Goal: Task Accomplishment & Management: Complete application form

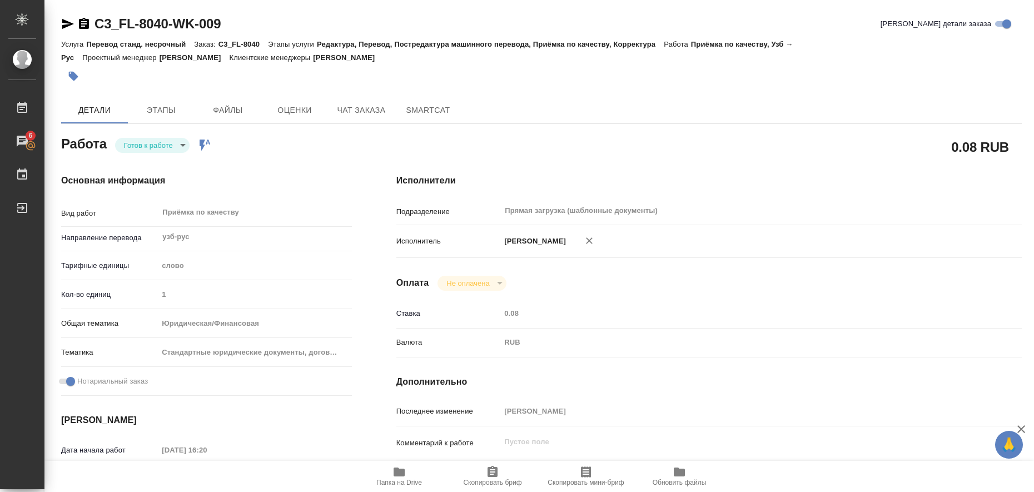
click at [398, 476] on icon "button" at bounding box center [399, 471] width 11 height 9
click at [66, 27] on icon "button" at bounding box center [68, 24] width 12 height 10
click at [69, 79] on icon "button" at bounding box center [73, 76] width 11 height 11
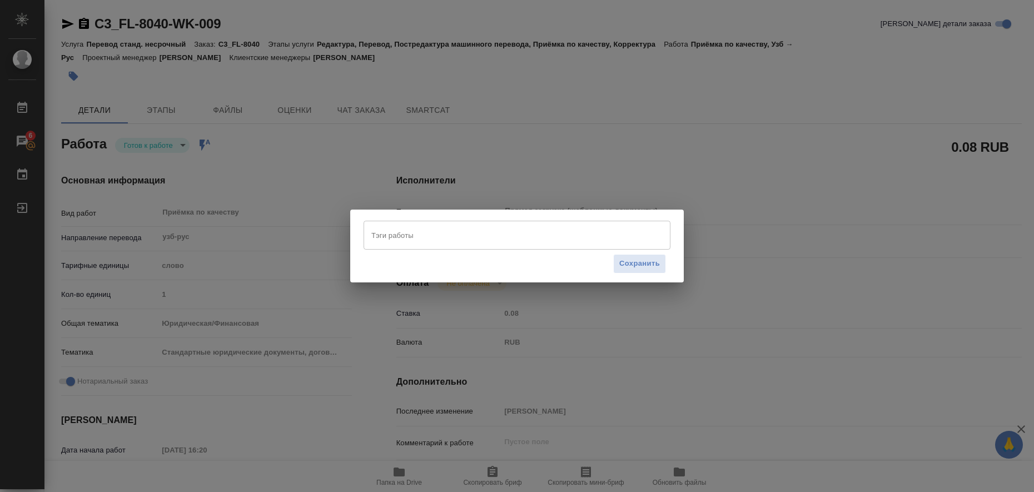
click at [412, 232] on input "Тэги работы" at bounding box center [507, 235] width 276 height 19
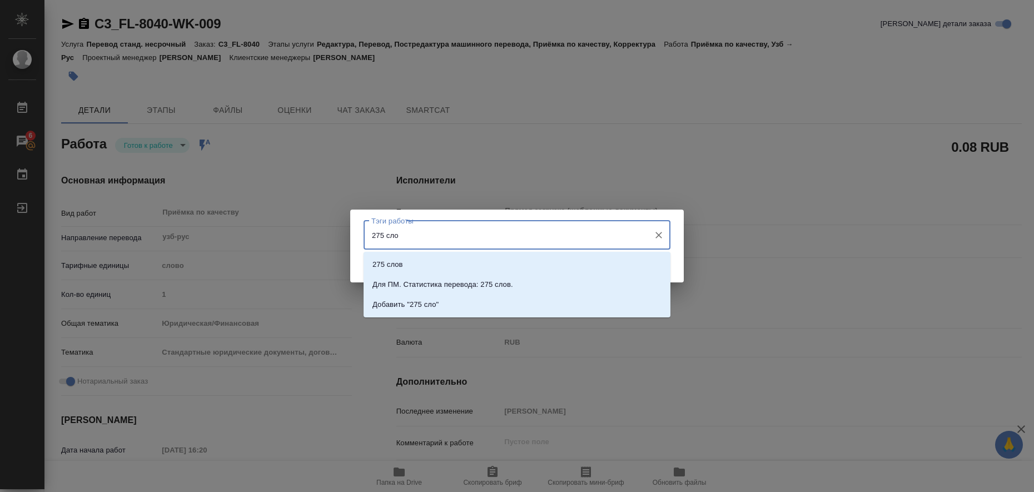
type input "275 слов"
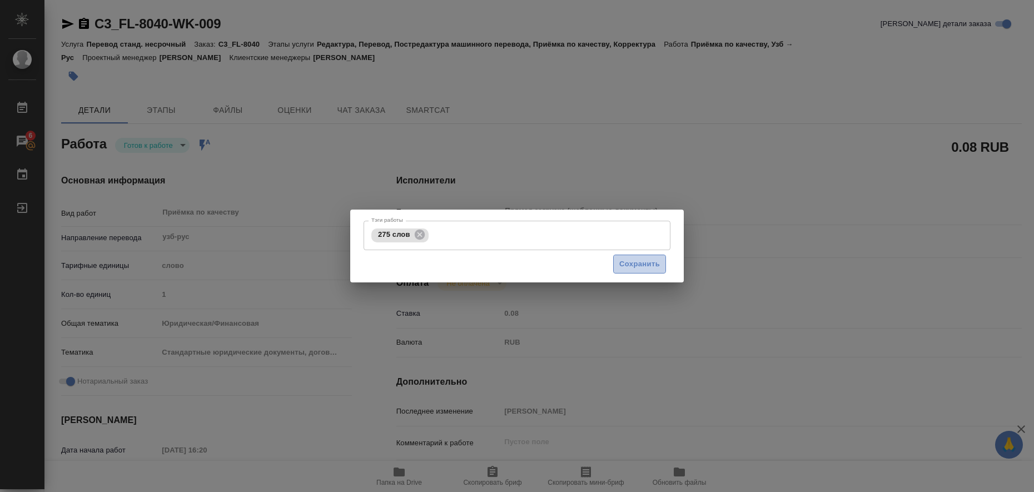
click at [509, 267] on span "Сохранить" at bounding box center [639, 264] width 41 height 13
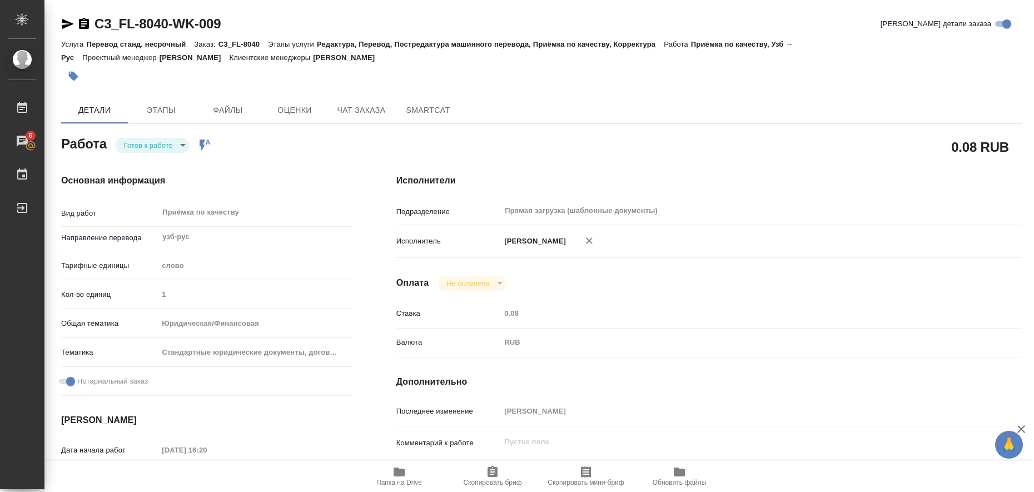
type input "readyForWork"
type input "узб-рус"
type input "5a8b1489cc6b4906c91bfd90"
type input "1"
type input "yr-fn"
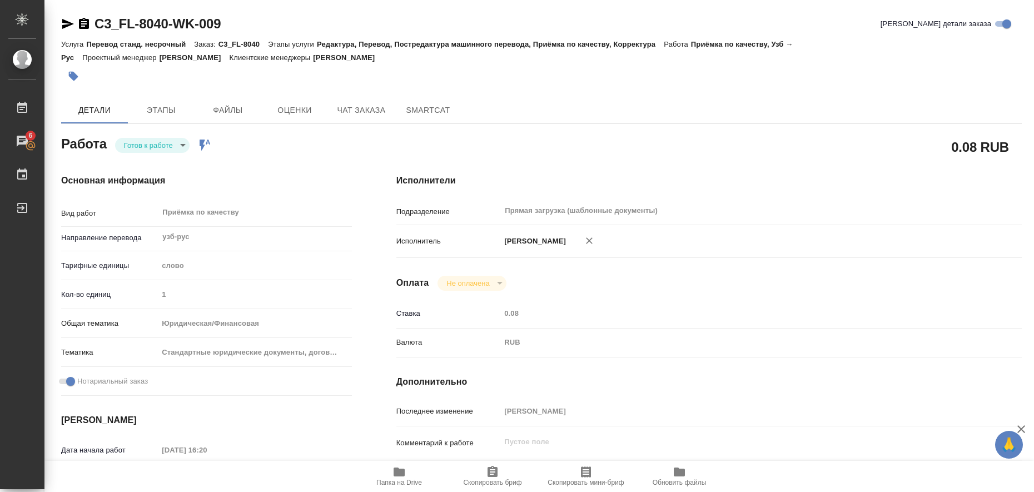
type input "5f647205b73bc97568ca66bf"
checkbox input "true"
type input "09.08.2025 16:20"
type input "[DATE] 10:00"
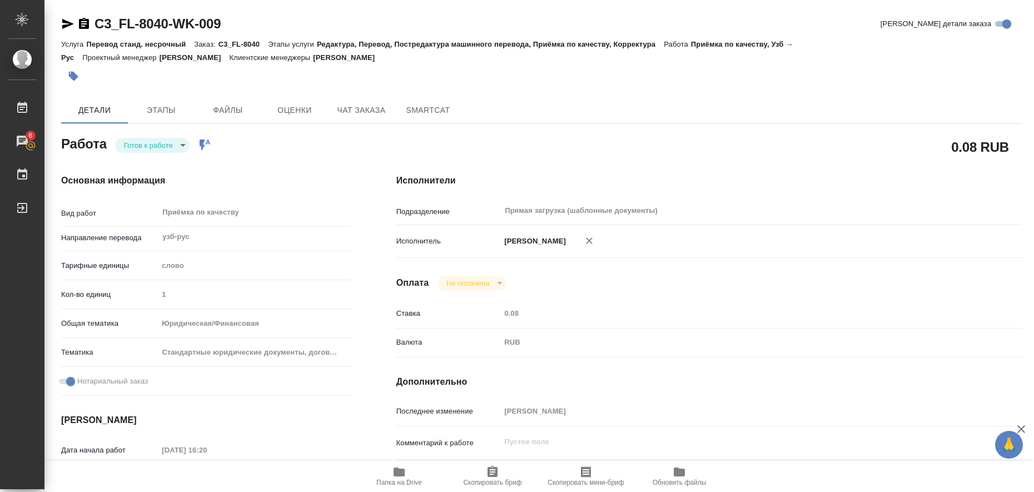
type input "Прямая загрузка (шаблонные документы)"
type input "notPayed"
type input "0.08"
type input "RUB"
type input "[PERSON_NAME]"
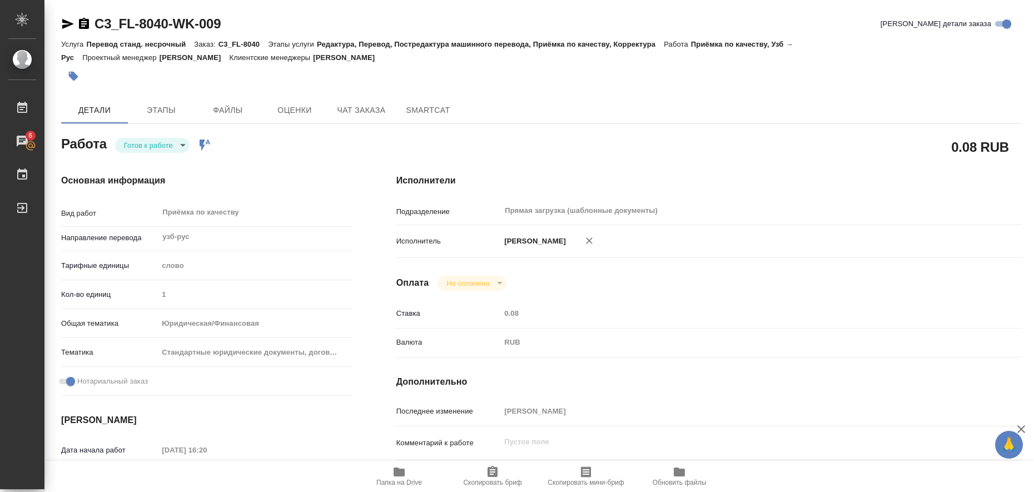
type input "C3_FL-8040"
type input "Перевод станд. несрочный"
type input "Редактура, Перевод, Постредактура машинного перевода, Приёмка по качеству, Корр…"
type input "Ильина Екатерина"
type input "/Clients/FL_C3/Orders/C3_FL-8040"
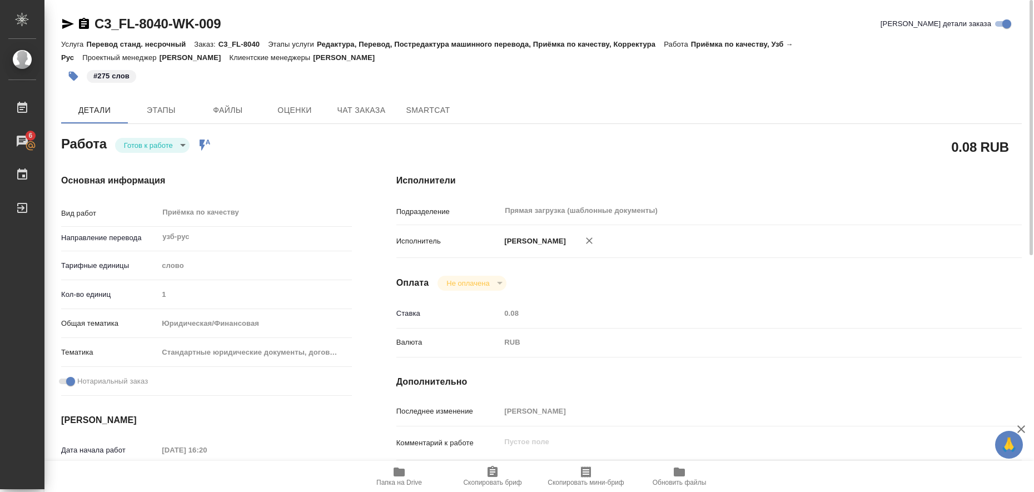
click at [181, 148] on body "🙏 .cls-1 fill:#fff; AWATERA Liubitskaia Olga Работы 6 Чаты График Выйти C3_FL-8…" at bounding box center [517, 246] width 1034 height 492
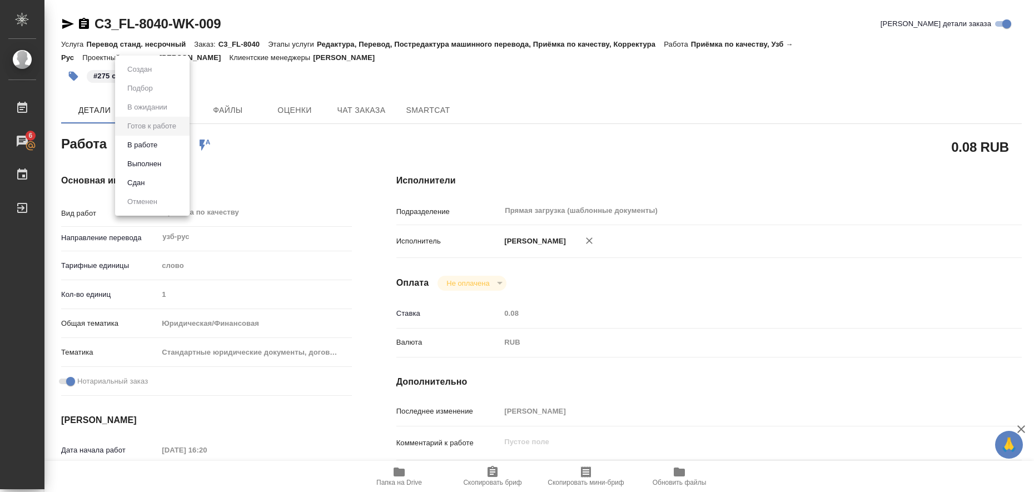
click at [169, 166] on li "Выполнен" at bounding box center [152, 164] width 74 height 19
type textarea "x"
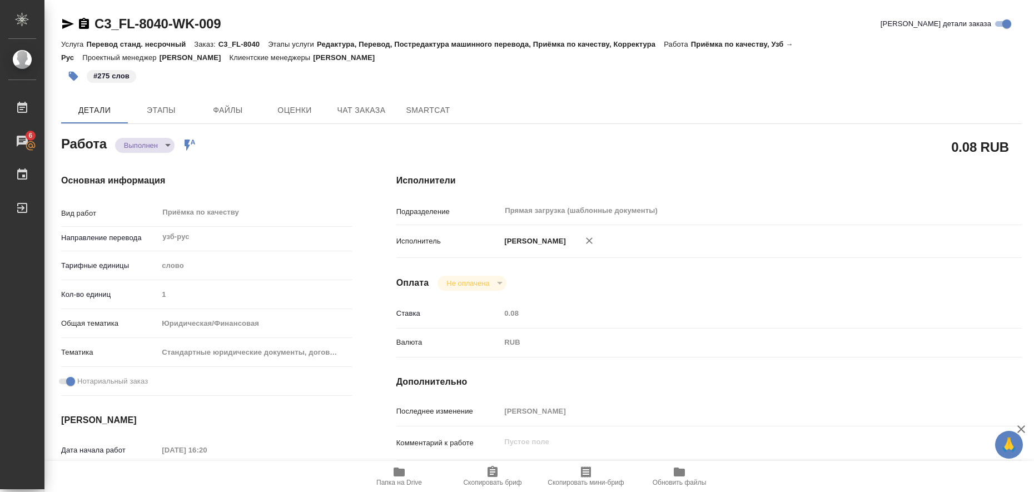
type textarea "x"
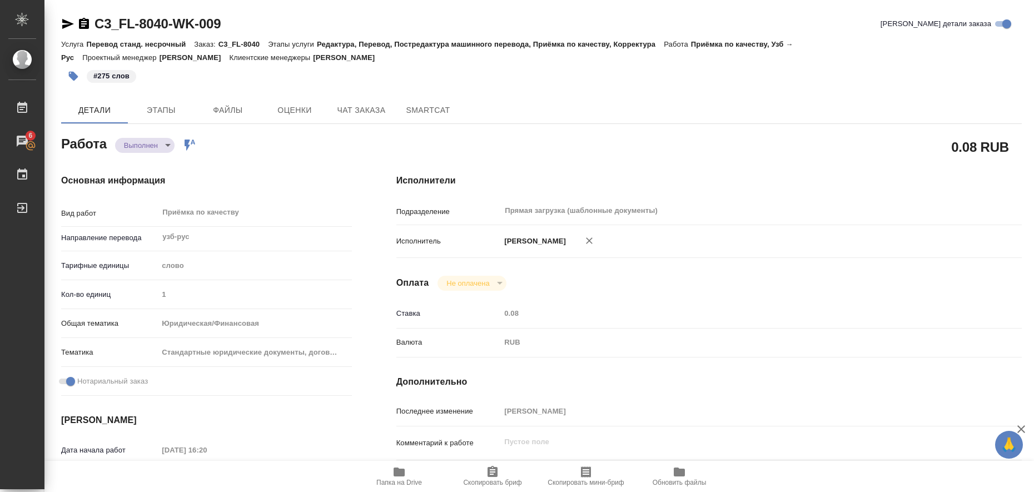
type textarea "x"
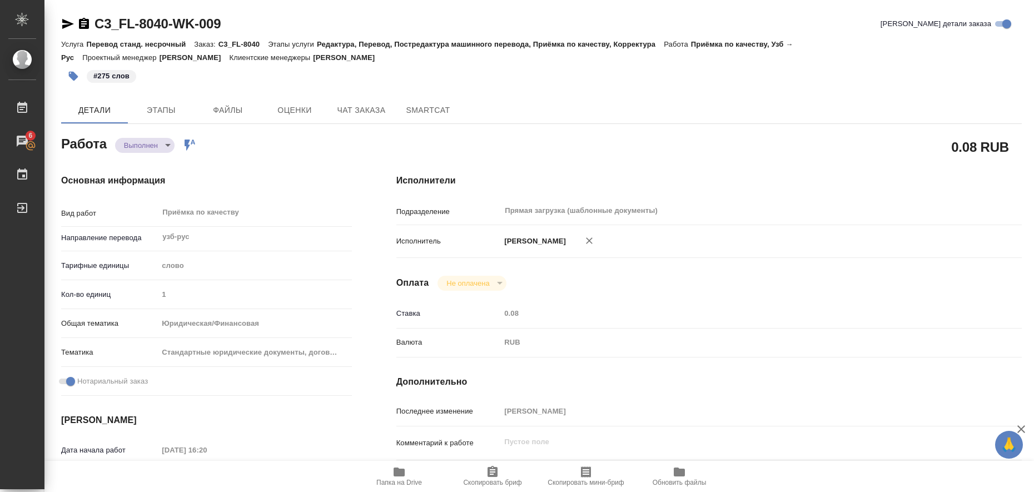
type textarea "x"
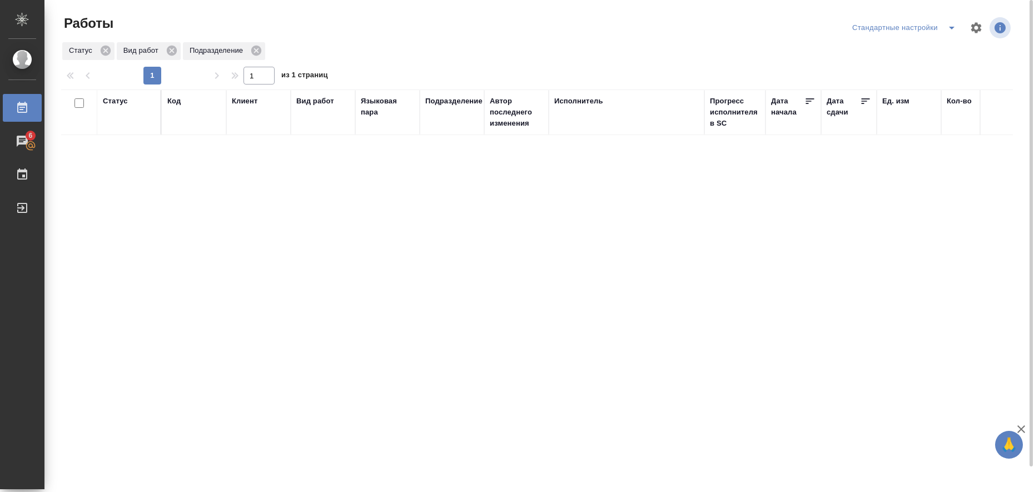
click at [509, 27] on icon "split button" at bounding box center [952, 28] width 6 height 3
click at [509, 51] on li "в работе" at bounding box center [905, 50] width 113 height 18
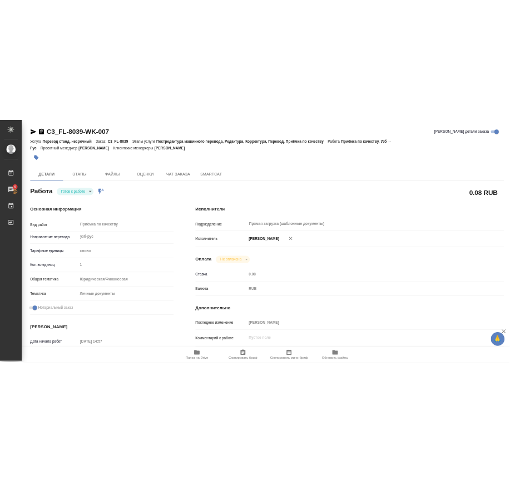
scroll to position [417, 0]
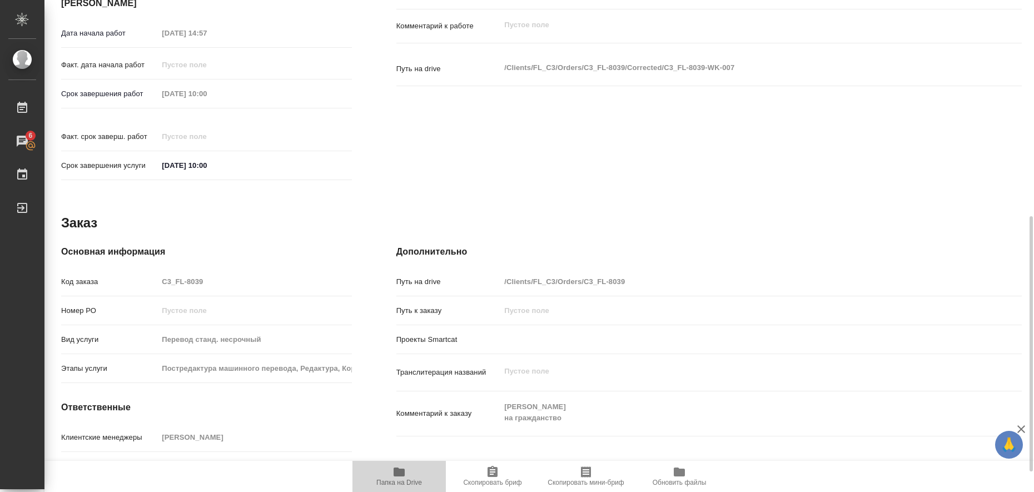
click at [397, 471] on icon "button" at bounding box center [399, 471] width 11 height 9
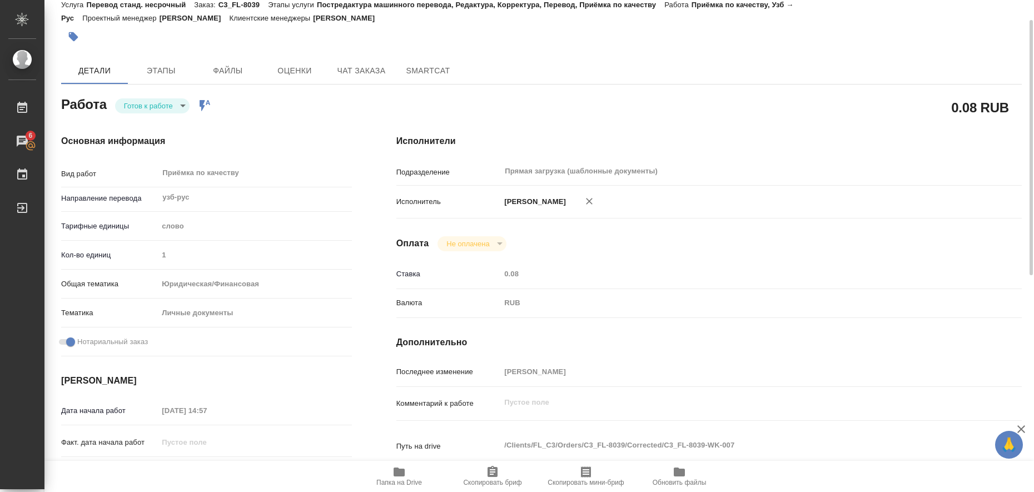
scroll to position [0, 0]
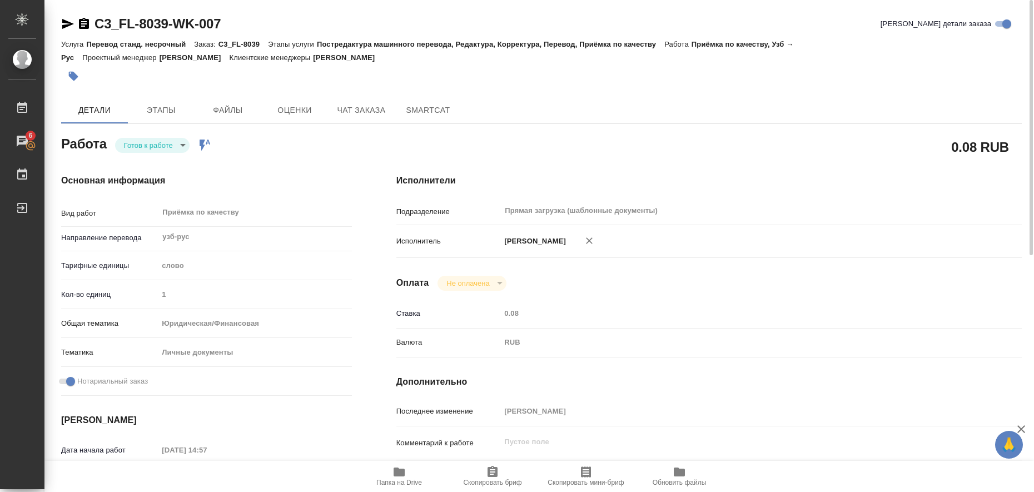
click at [68, 23] on icon "button" at bounding box center [68, 24] width 12 height 10
click at [66, 78] on button "button" at bounding box center [73, 76] width 24 height 24
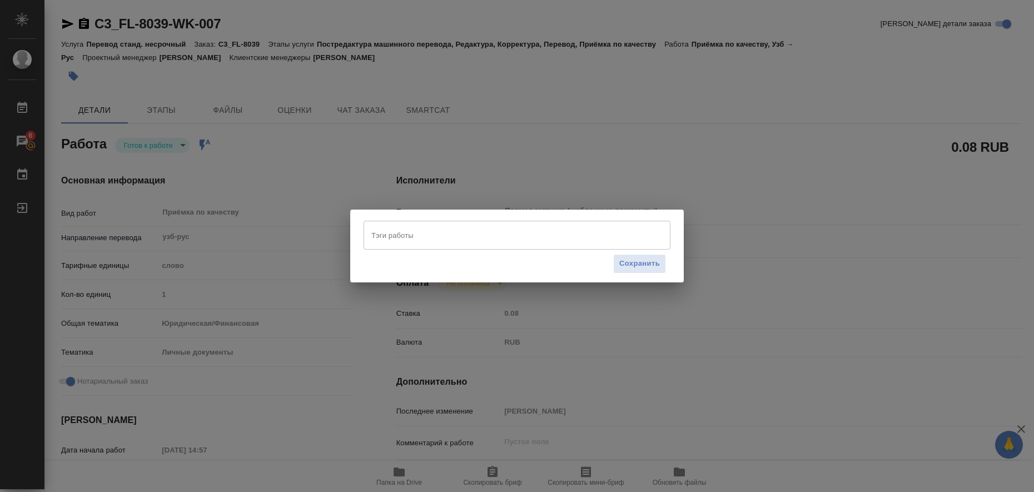
click at [432, 245] on div "Тэги работы" at bounding box center [517, 235] width 307 height 29
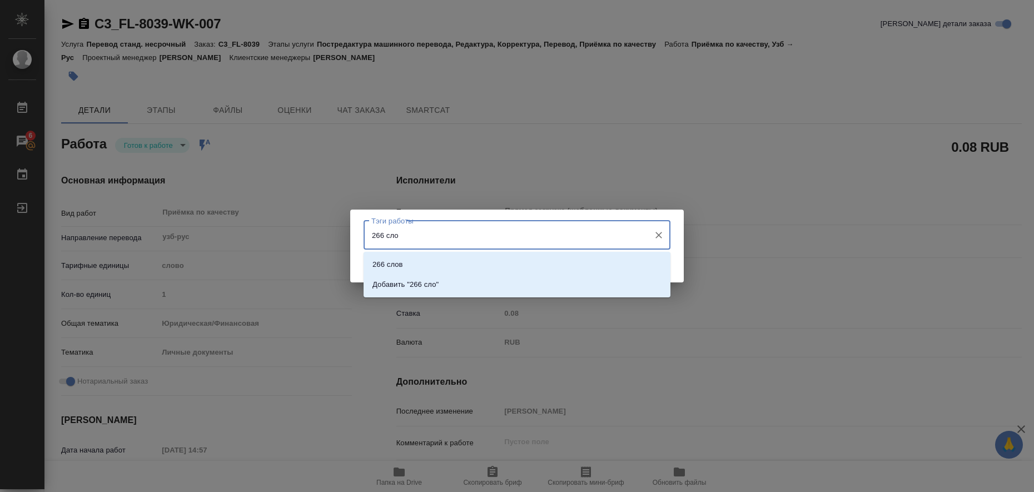
type input "266 слов"
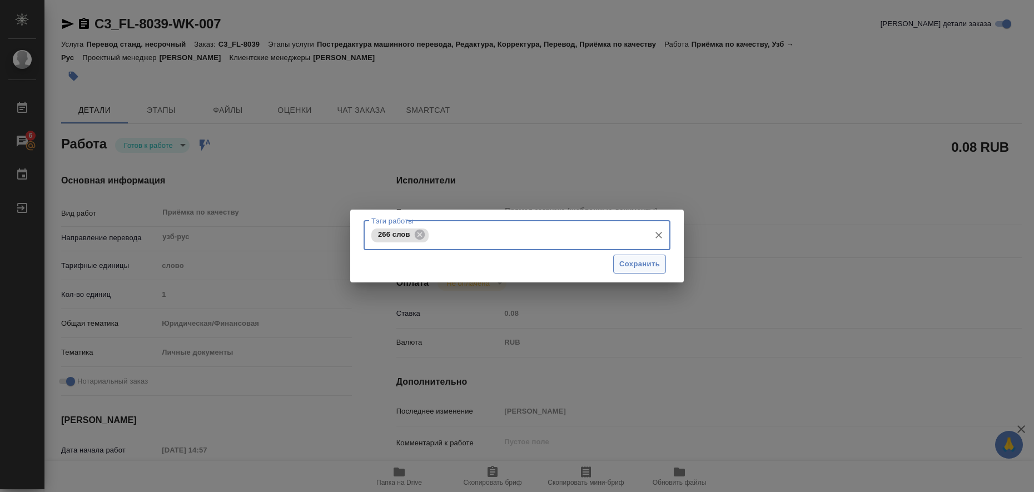
click at [509, 256] on button "Сохранить" at bounding box center [639, 264] width 53 height 19
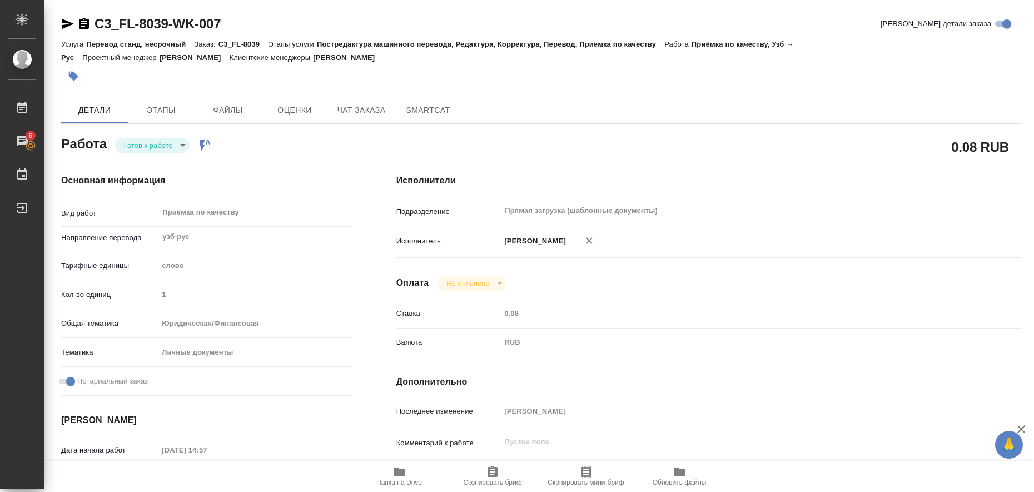
type input "readyForWork"
type input "узб-рус"
type input "5a8b1489cc6b4906c91bfd90"
type input "1"
type input "yr-fn"
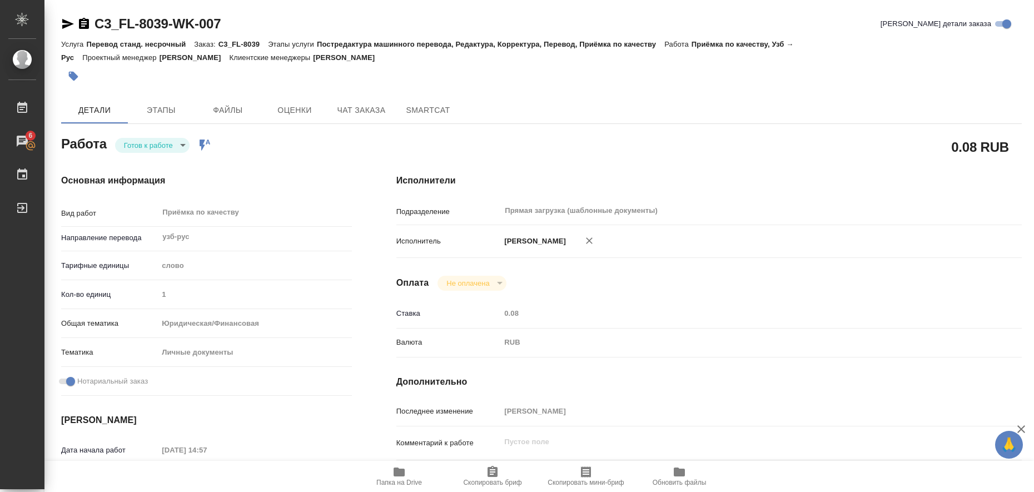
type input "5a8b8b956a9677013d343cfe"
checkbox input "true"
type input "09.08.2025 14:57"
type input "11.08.2025 10:00"
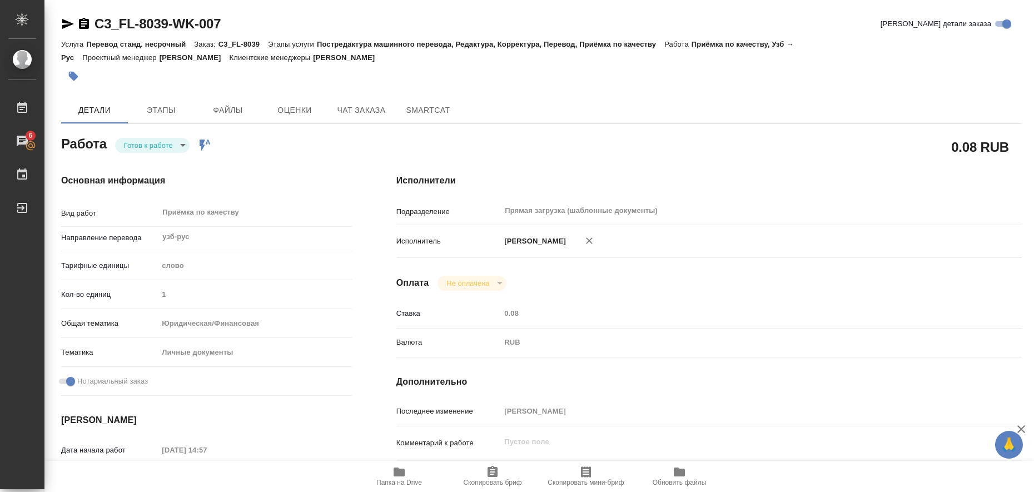
type input "Прямая загрузка (шаблонные документы)"
type input "notPayed"
type input "0.08"
type input "RUB"
type input "[PERSON_NAME]"
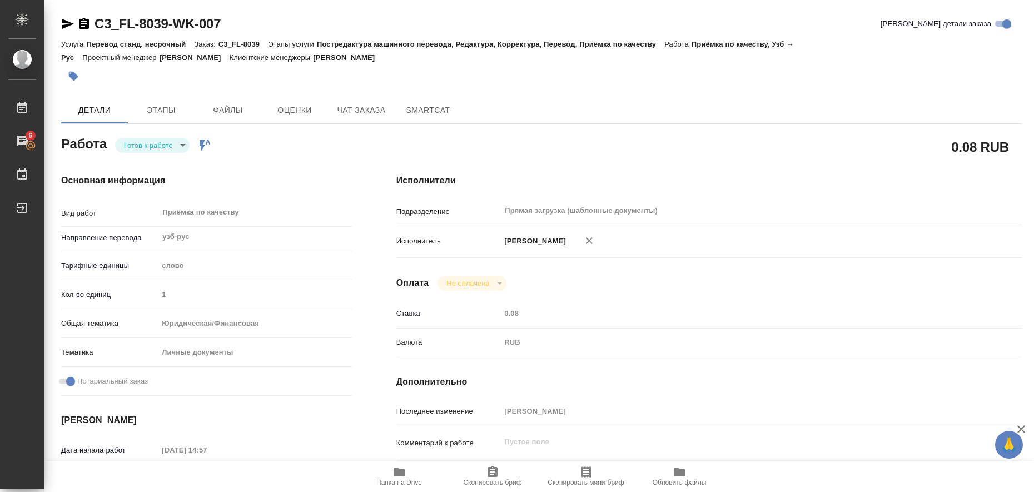
type input "C3_FL-8039"
type input "Перевод станд. несрочный"
type input "Постредактура машинного перевода, Редактура, Корректура, Перевод, Приёмка по ка…"
type input "Ильина Екатерина"
type input "/Clients/FL_C3/Orders/C3_FL-8039"
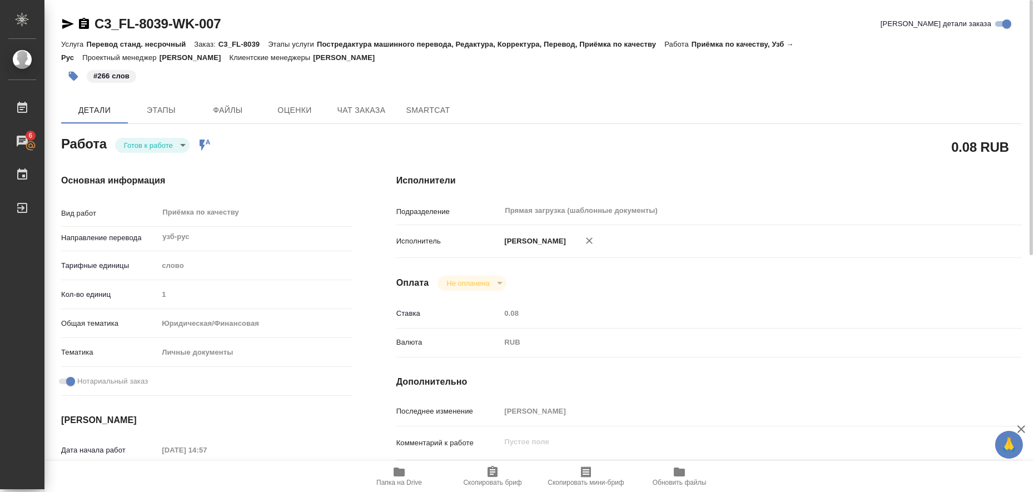
click at [184, 147] on body "🙏 .cls-1 fill:#fff; AWATERA Liubitskaia Olga Работы 6 Чаты График Выйти C3_FL-8…" at bounding box center [517, 246] width 1034 height 492
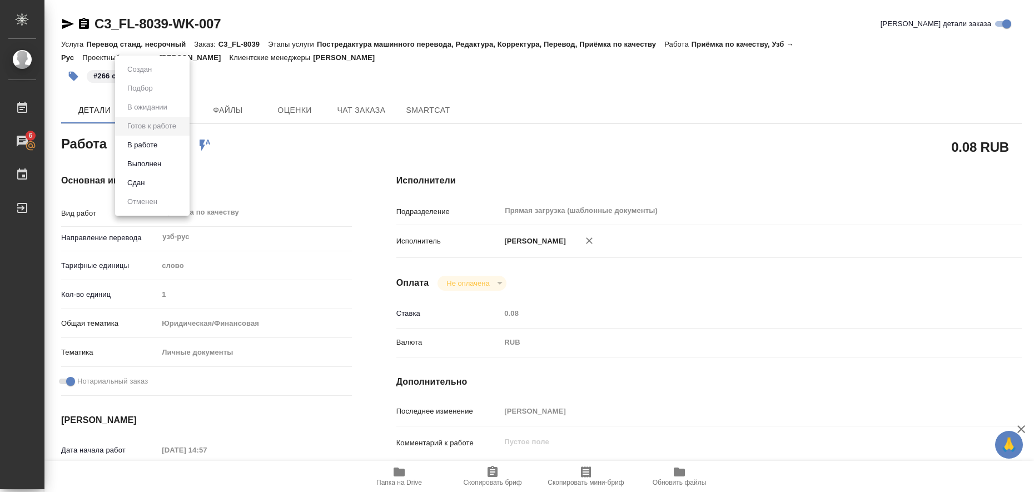
click at [173, 166] on li "Выполнен" at bounding box center [152, 164] width 74 height 19
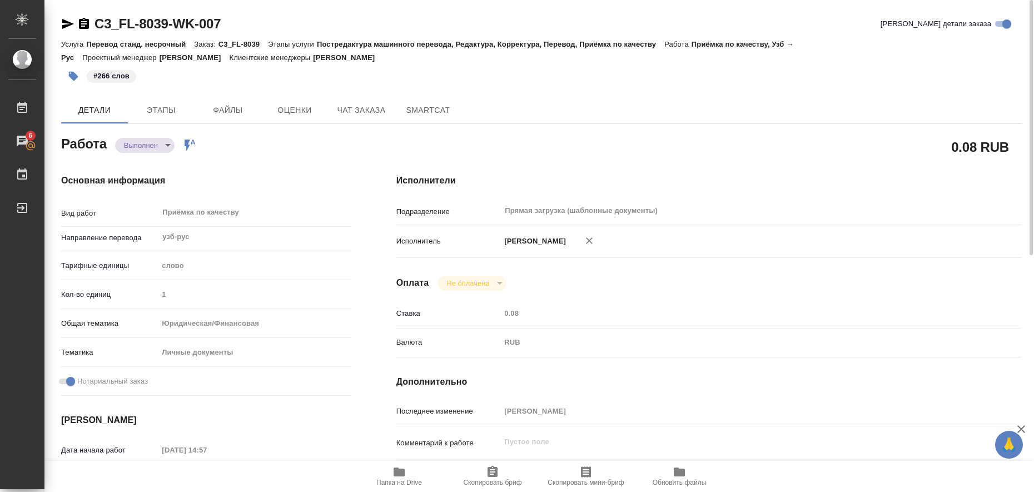
type textarea "x"
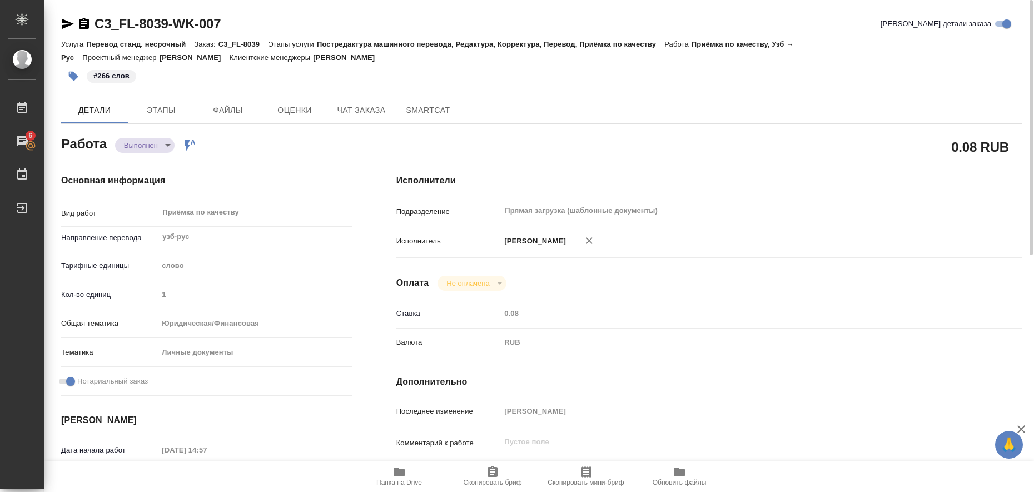
type textarea "x"
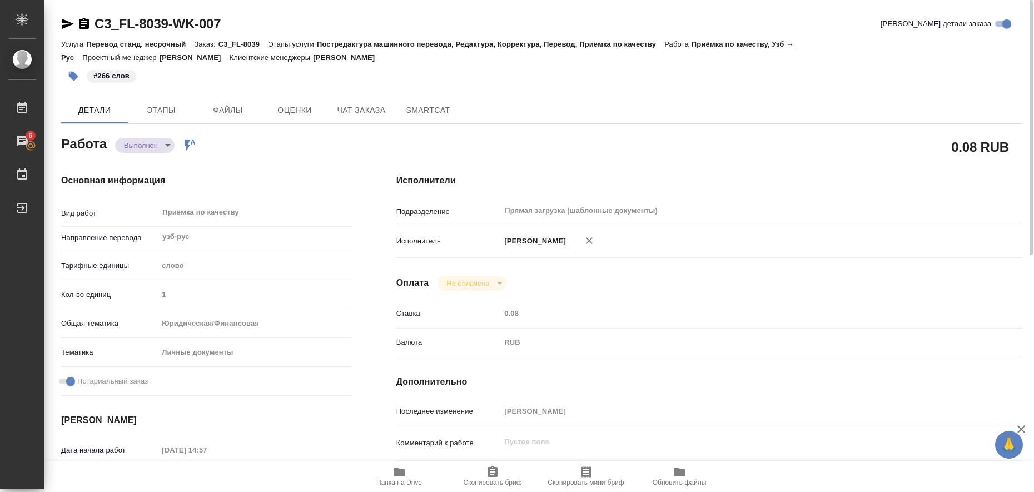
type textarea "x"
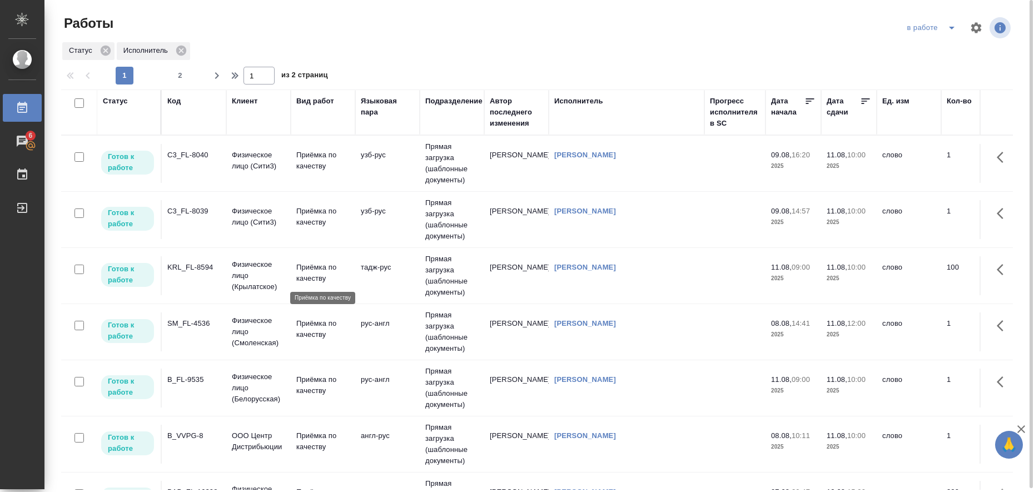
click at [297, 273] on p "Приёмка по качеству" at bounding box center [322, 273] width 53 height 22
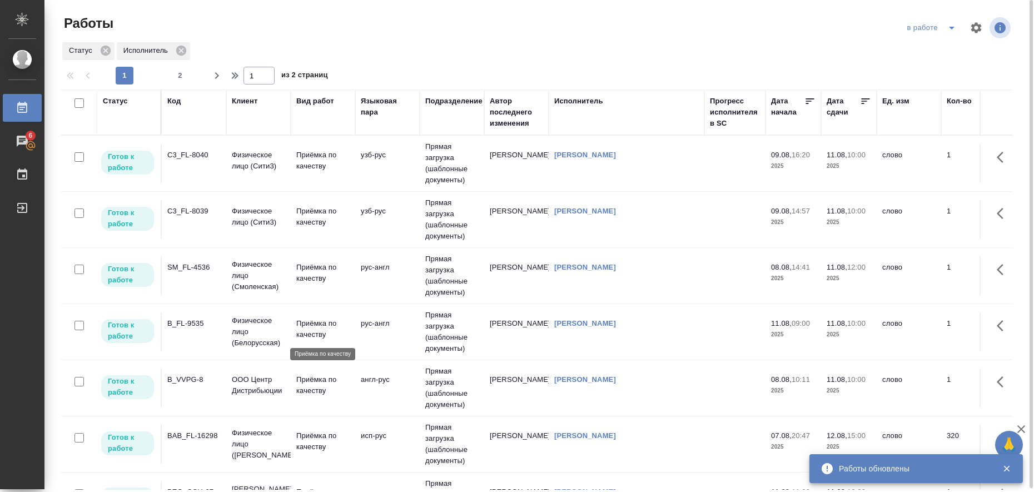
click at [307, 334] on p "Приёмка по качеству" at bounding box center [322, 329] width 53 height 22
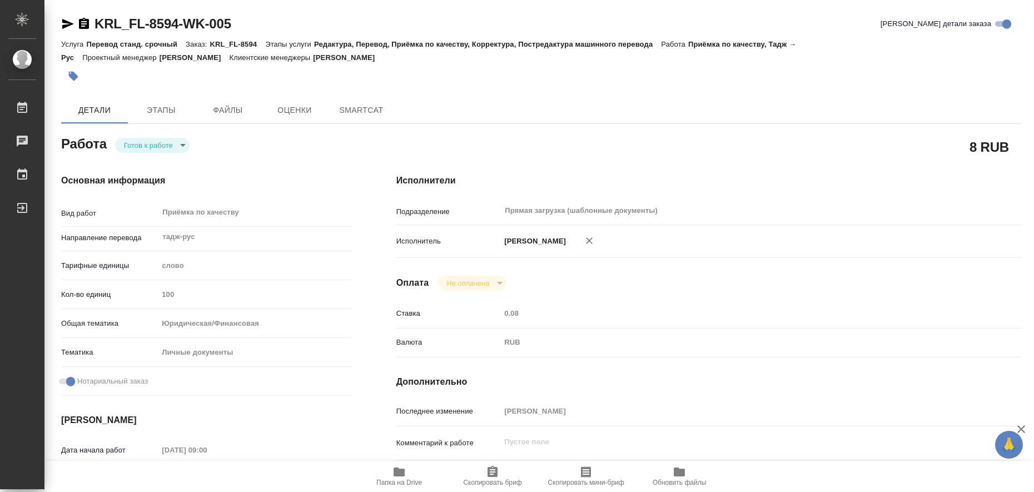
type textarea "x"
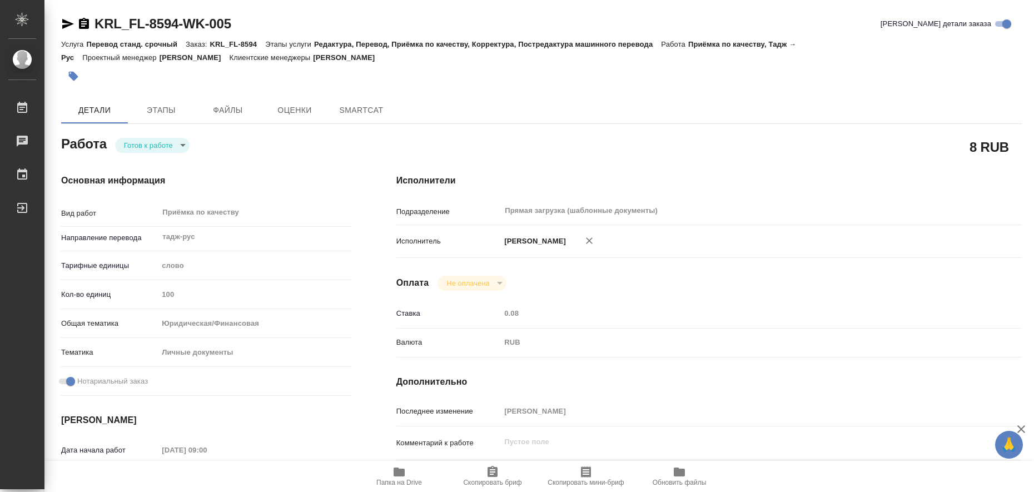
type textarea "x"
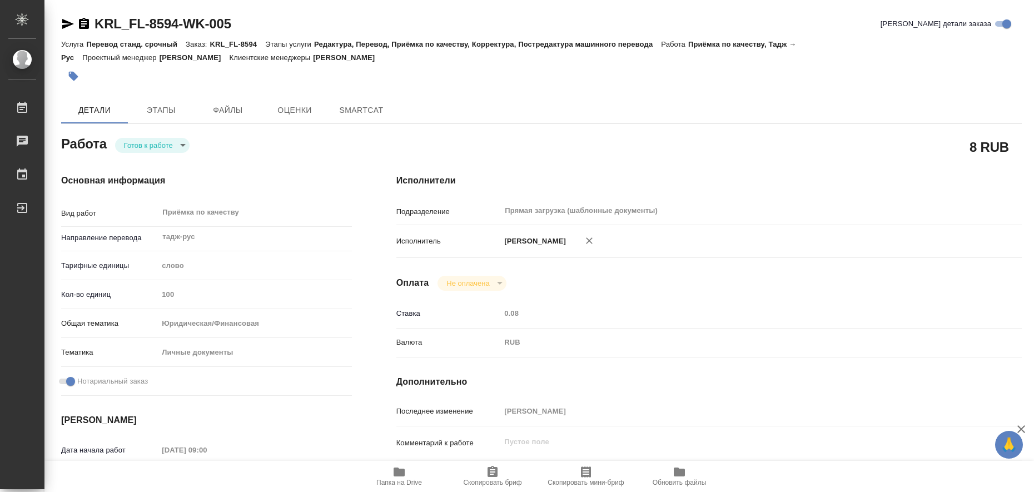
type textarea "x"
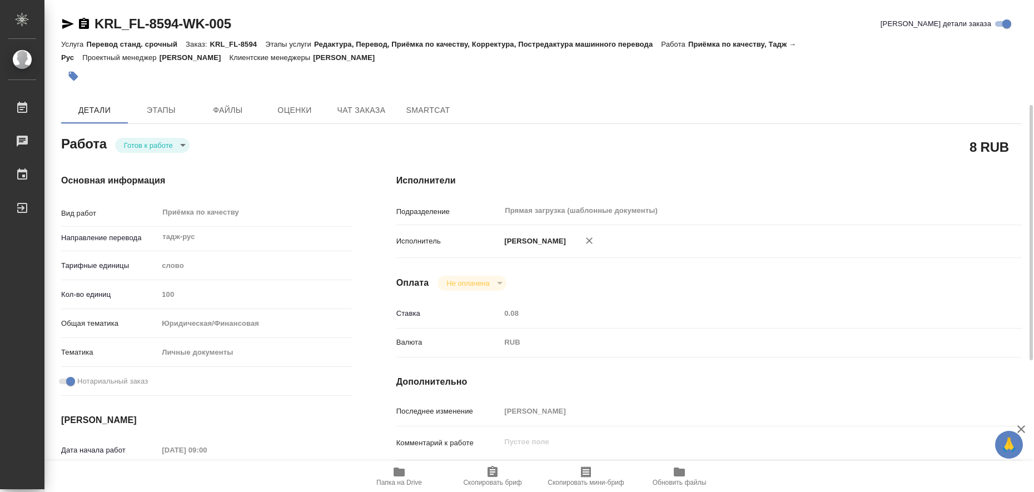
scroll to position [208, 0]
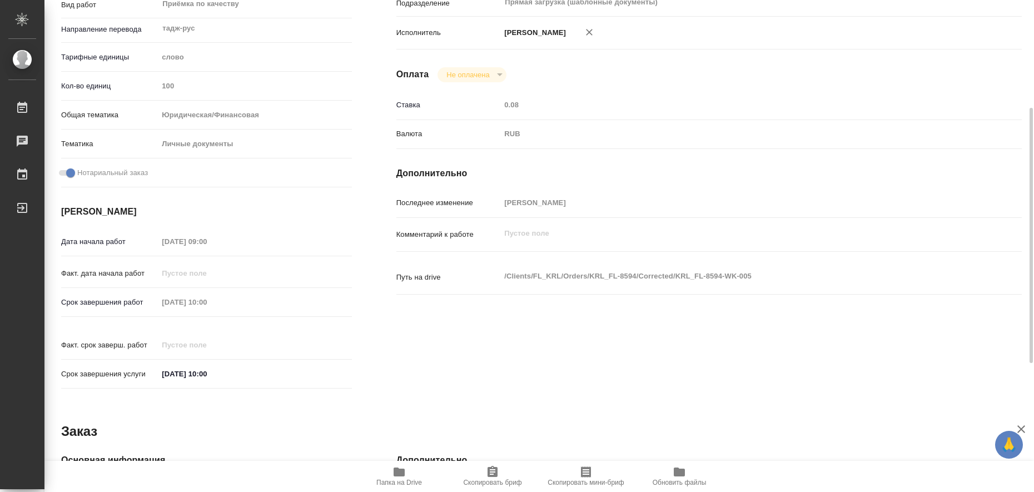
type textarea "x"
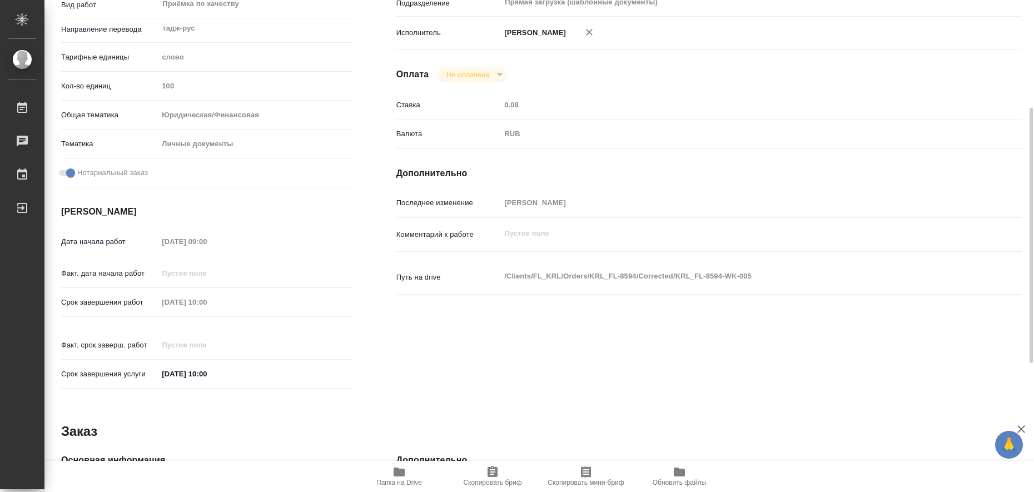
type textarea "x"
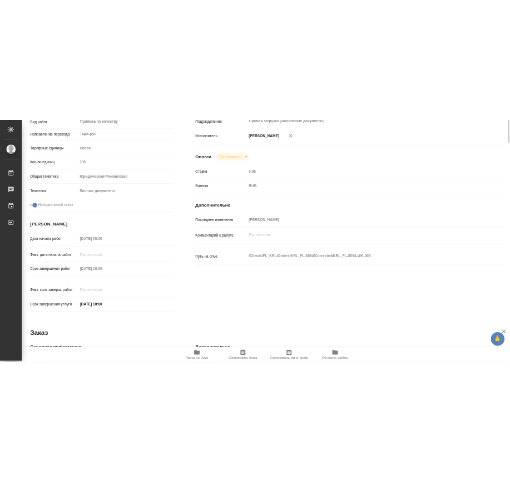
scroll to position [0, 0]
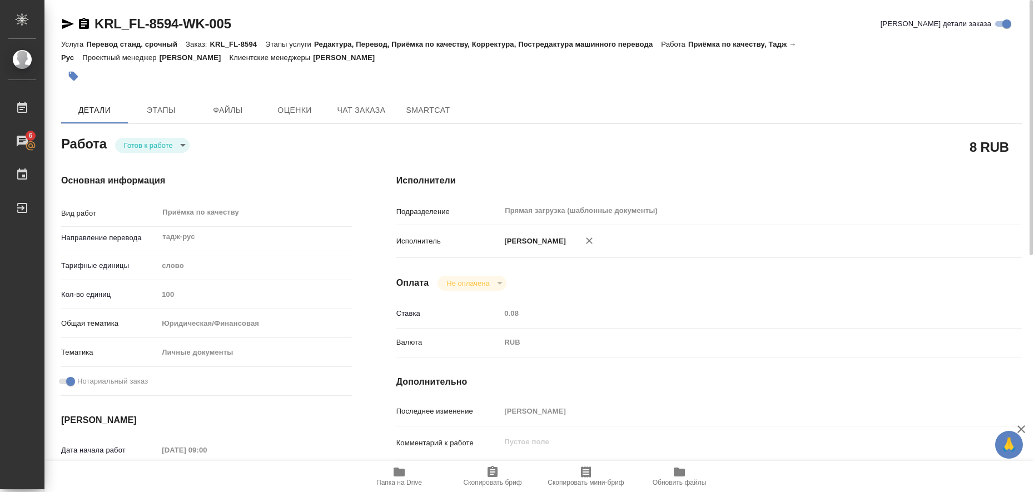
click at [401, 475] on icon "button" at bounding box center [399, 471] width 11 height 9
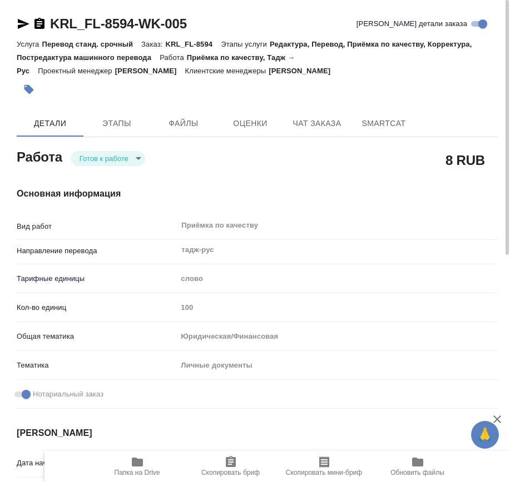
type textarea "x"
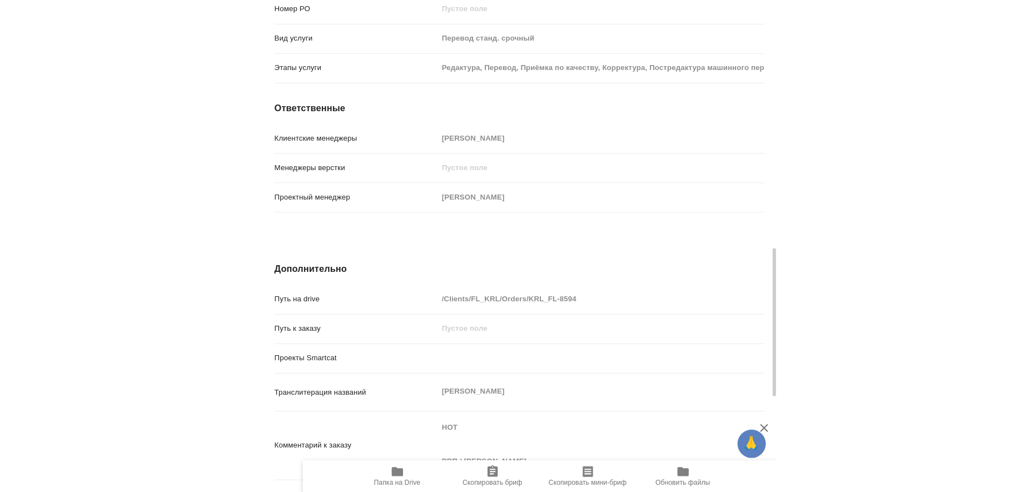
scroll to position [1122, 0]
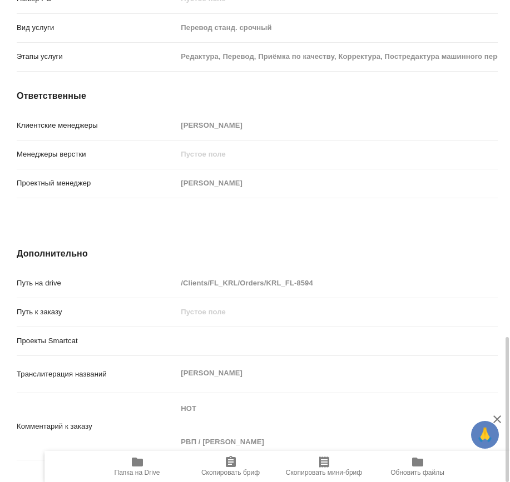
type textarea "x"
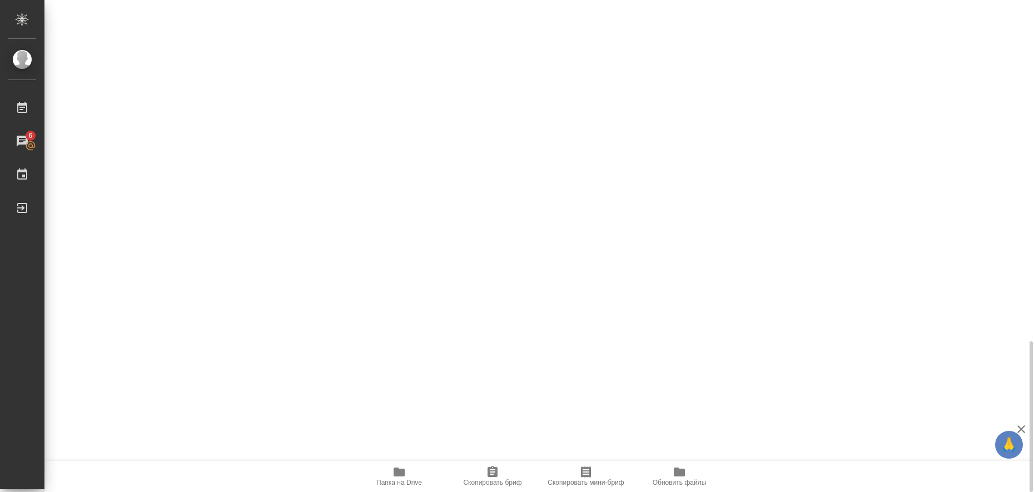
type textarea "x"
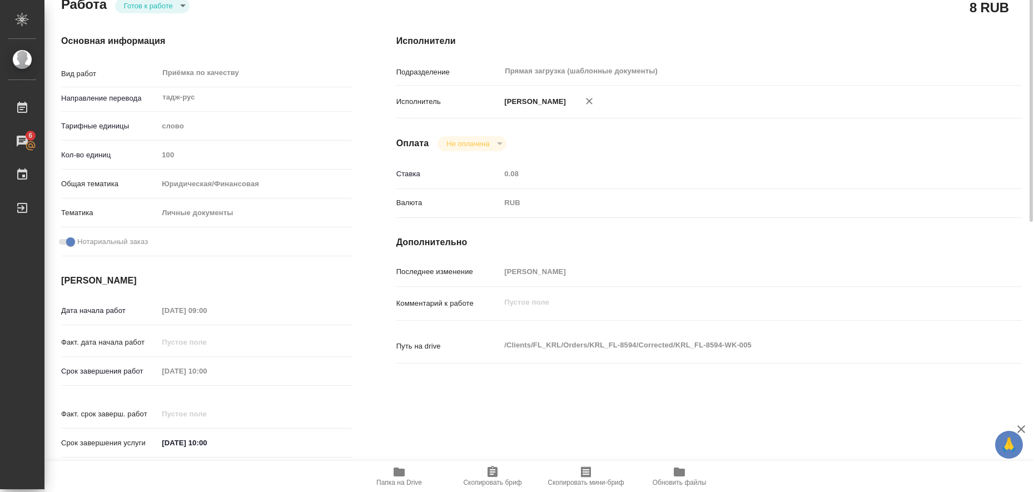
scroll to position [0, 0]
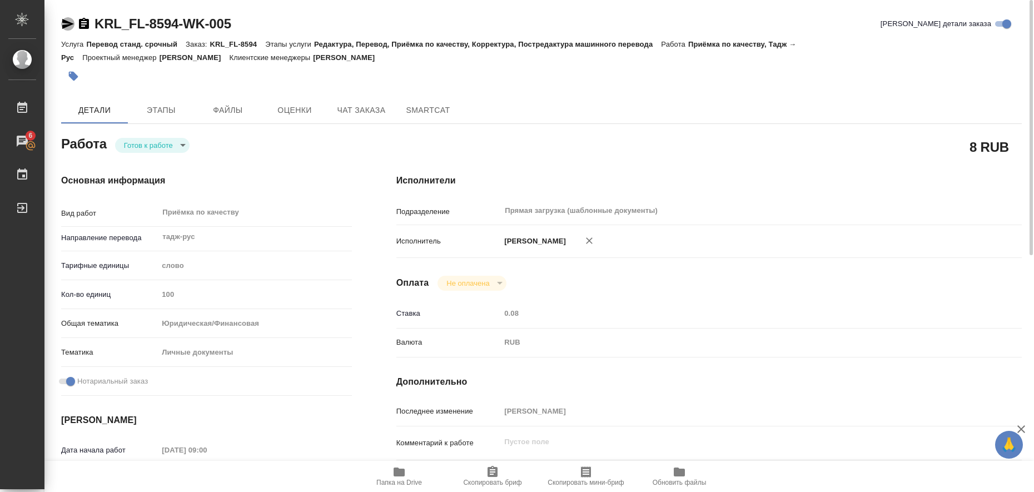
click at [66, 23] on icon "button" at bounding box center [68, 24] width 12 height 10
click at [78, 73] on icon "button" at bounding box center [73, 76] width 11 height 11
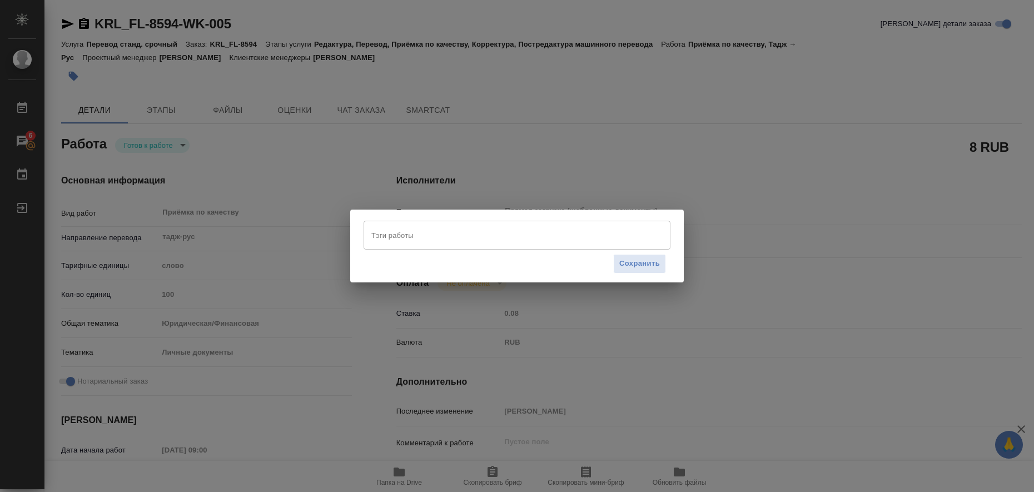
click at [406, 243] on input "Тэги работы" at bounding box center [507, 235] width 276 height 19
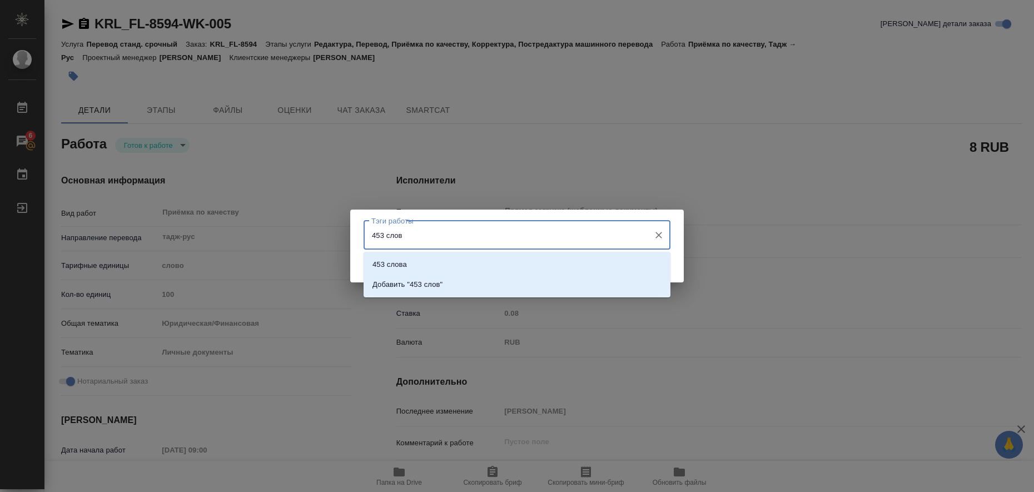
type input "453 слова"
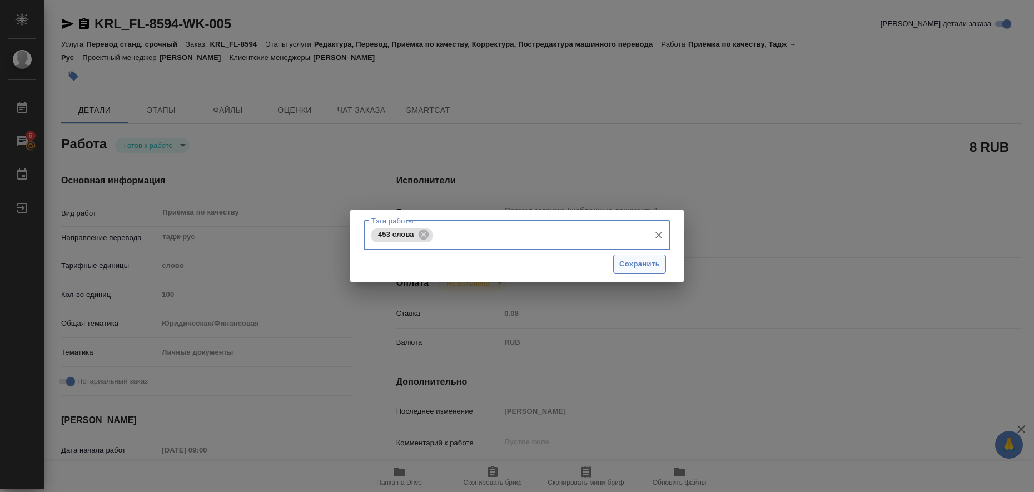
click at [636, 266] on span "Сохранить" at bounding box center [639, 264] width 41 height 13
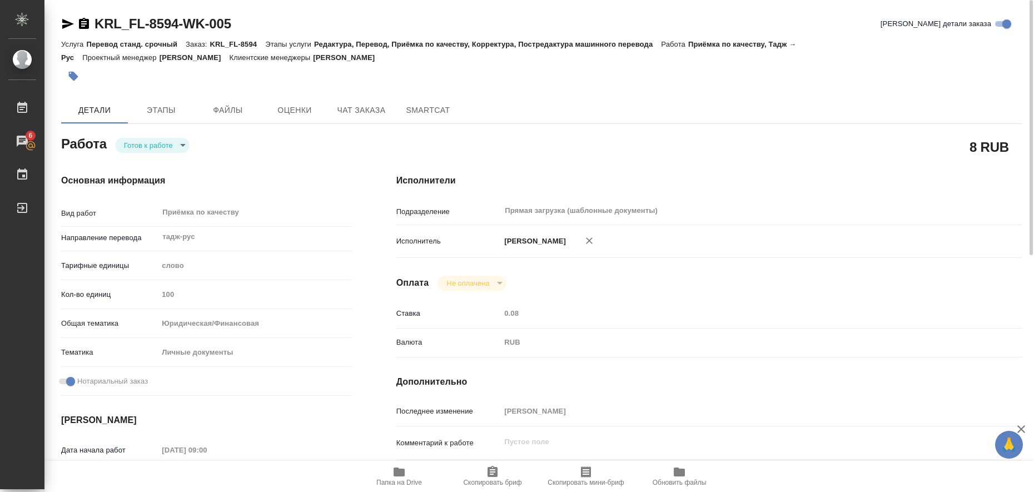
type input "readyForWork"
type textarea "Приёмка по качеству"
type textarea "x"
type input "тадж-рус"
type input "5a8b1489cc6b4906c91bfd90"
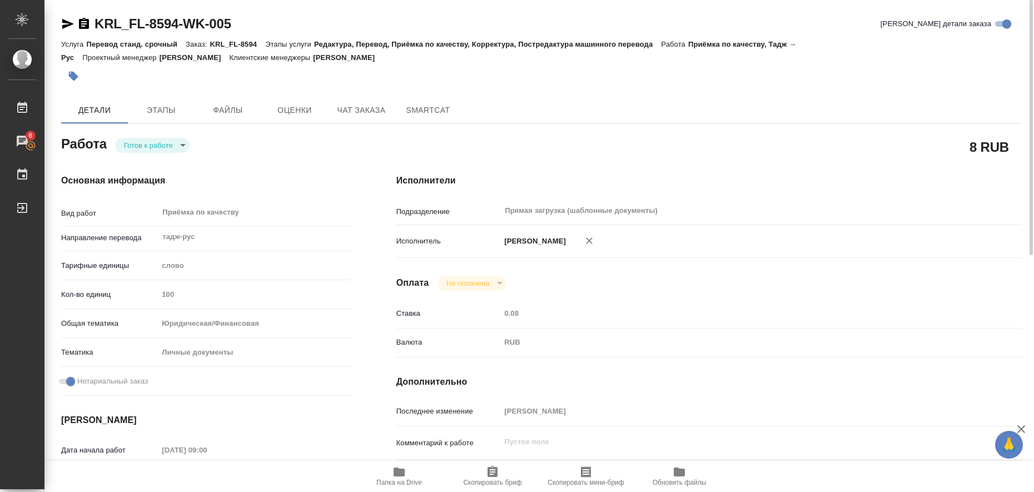
type input "100"
type input "yr-fn"
type input "5a8b8b956a9677013d343cfe"
checkbox input "true"
type input "[DATE] 09:00"
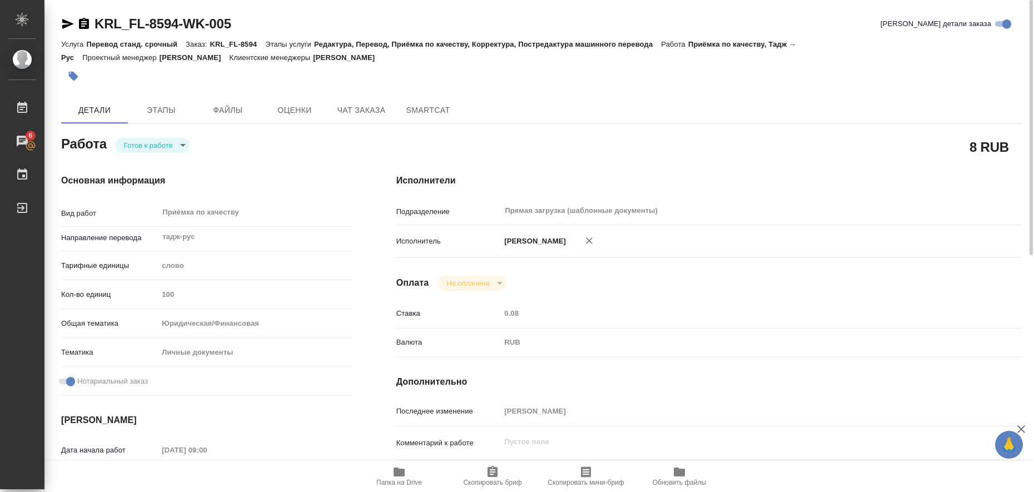
type input "[DATE] 10:00"
type input "Прямая загрузка (шаблонные документы)"
type input "notPayed"
type input "0.08"
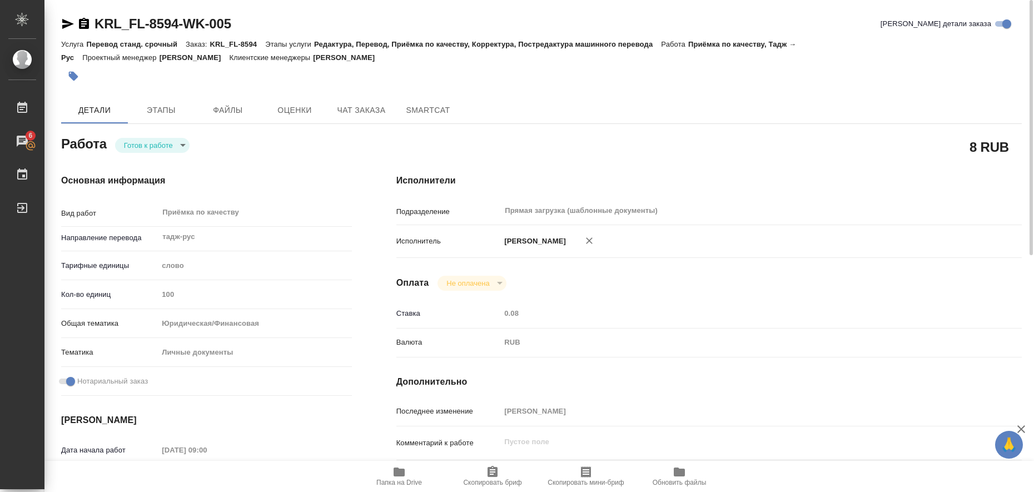
type input "RUB"
type input "[PERSON_NAME]"
type textarea "x"
type textarea "/Clients/FL_KRL/Orders/KRL_FL-8594/Corrected/KRL_FL-8594-WK-005"
type textarea "x"
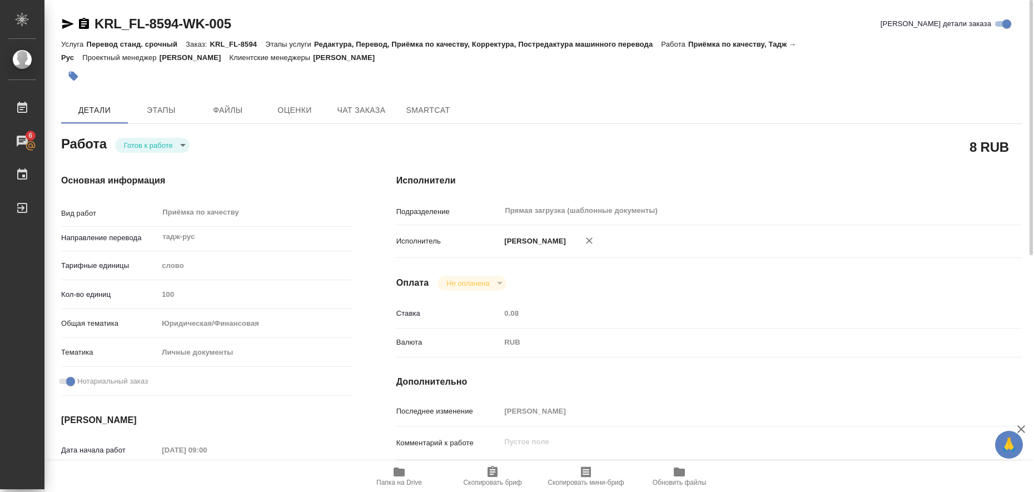
type input "KRL_FL-8594"
type input "Перевод станд. срочный"
type input "Редактура, Перевод, Приёмка по качеству, Корректура, Постредактура машинного пе…"
type input "Касымов Тимур"
type input "/Clients/FL_KRL/Orders/KRL_FL-8594"
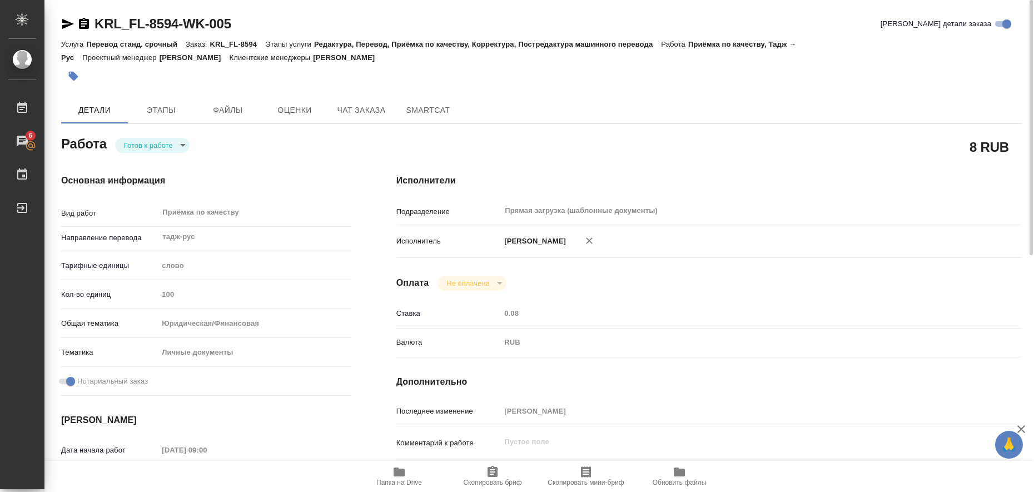
type textarea "ЮСУПОВ НУЪМОНЖОН ДАВЛАТОВИЧ"
type textarea "x"
type textarea "НОТ РВП / Сахарово"
type textarea "x"
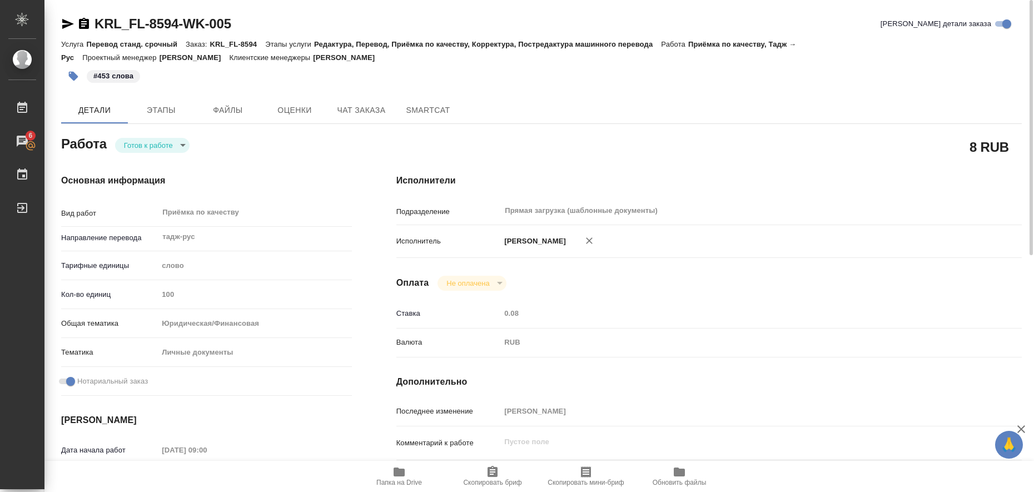
type textarea "x"
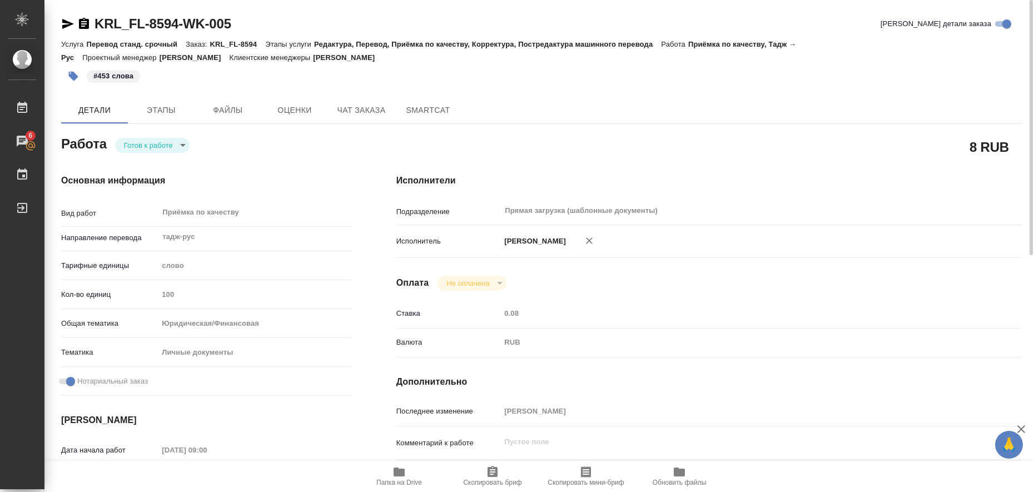
type textarea "x"
click at [180, 148] on body "🙏 .cls-1 fill:#fff; AWATERA Liubitskaia Olga Работы 6 Чаты График Выйти KRL_FL-…" at bounding box center [517, 246] width 1034 height 492
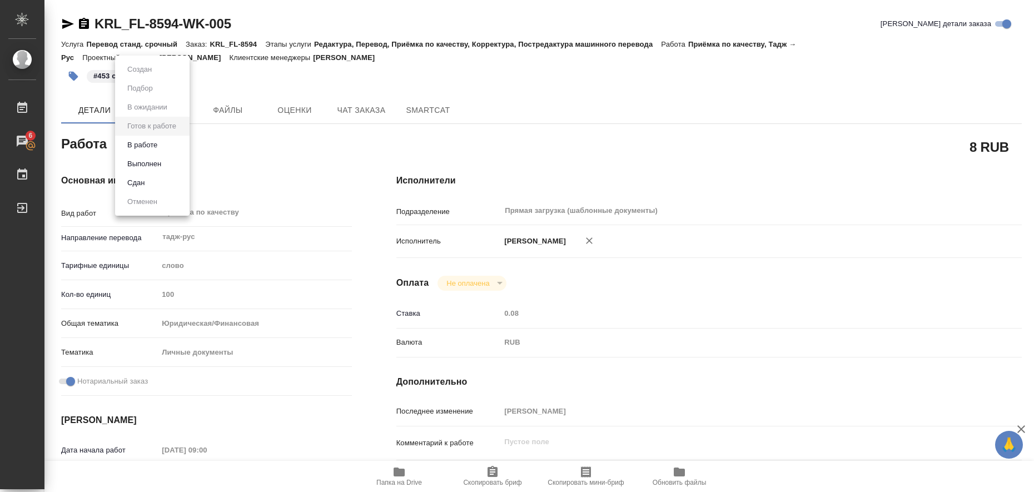
type textarea "x"
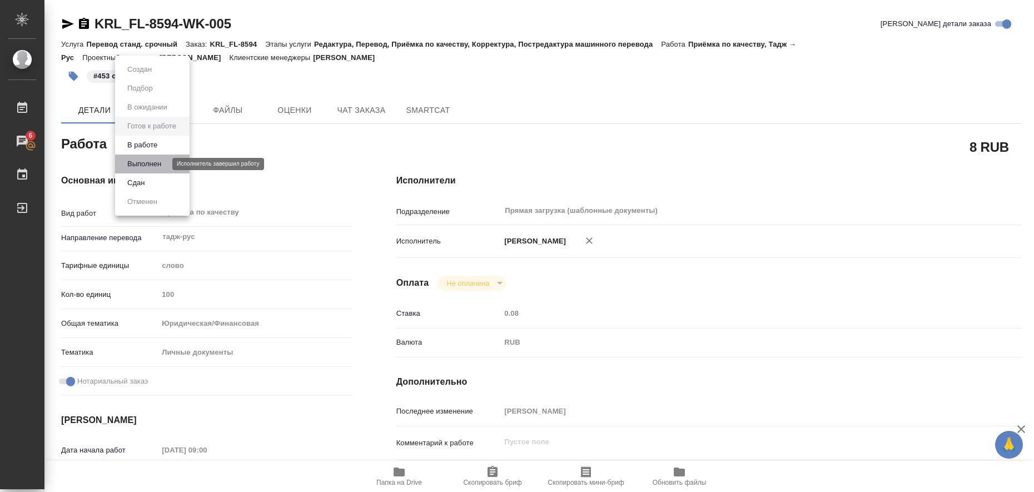
click at [165, 166] on button "Выполнен" at bounding box center [144, 164] width 41 height 12
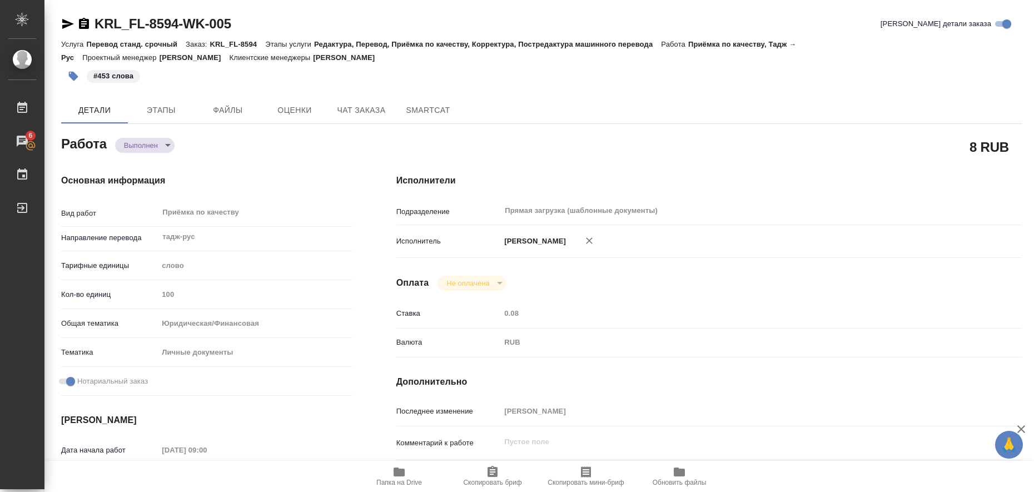
type textarea "x"
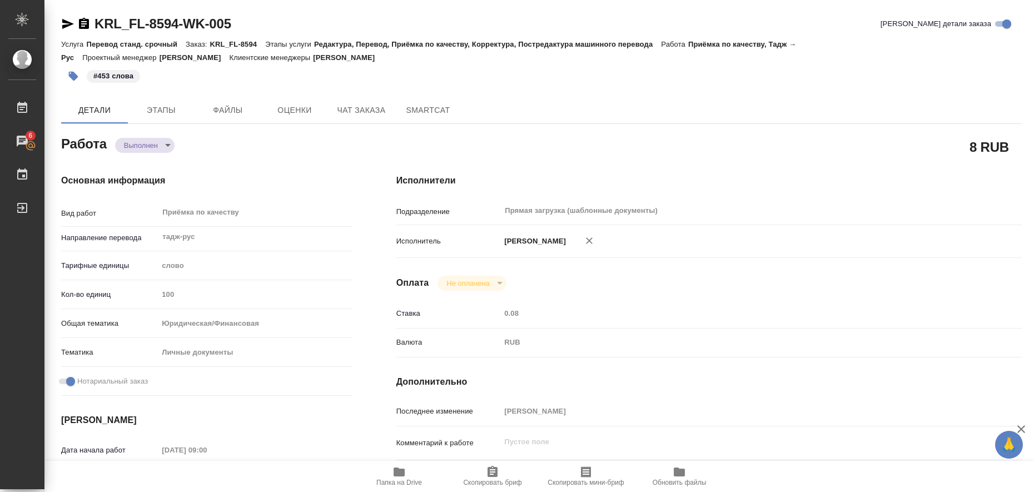
type textarea "x"
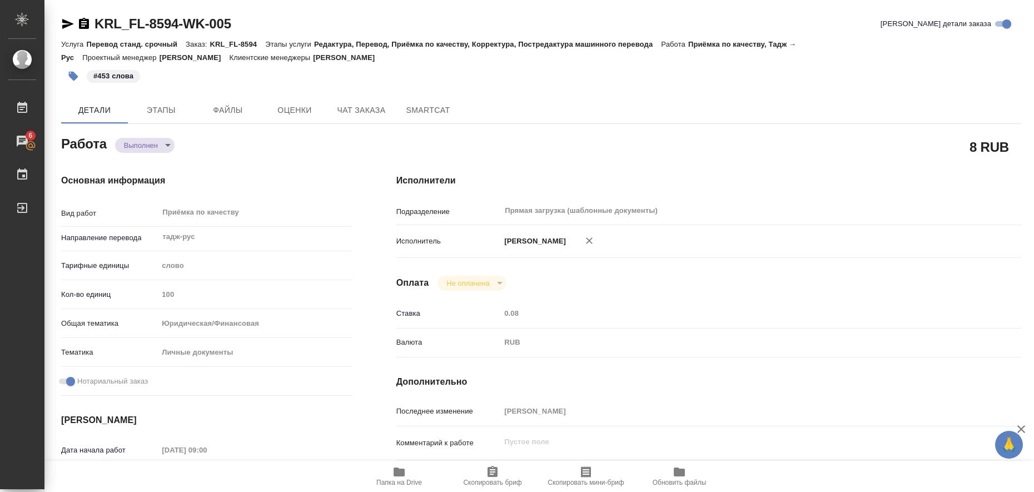
type textarea "x"
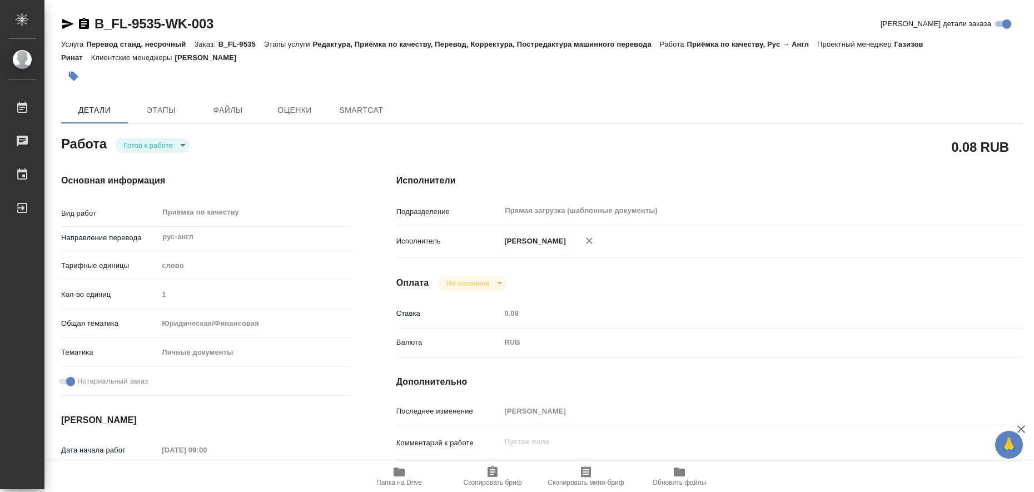
type textarea "x"
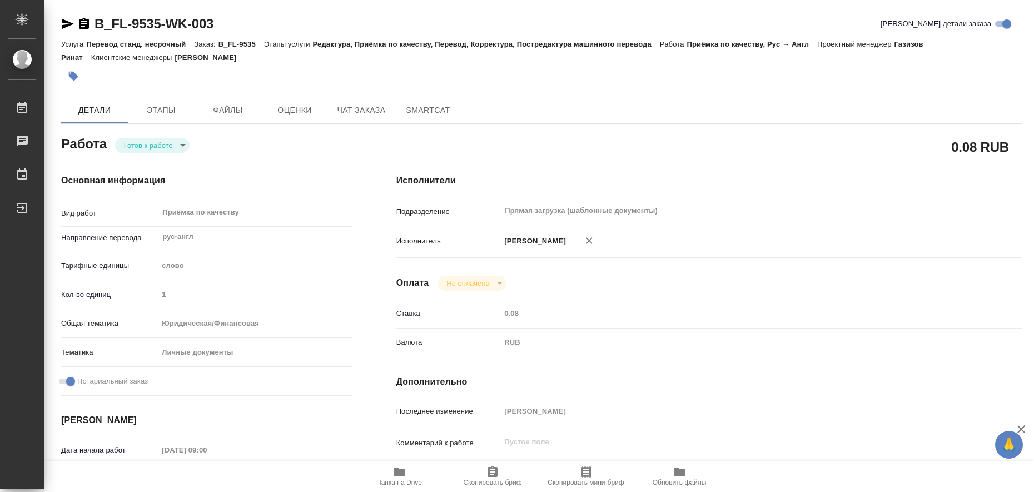
type textarea "x"
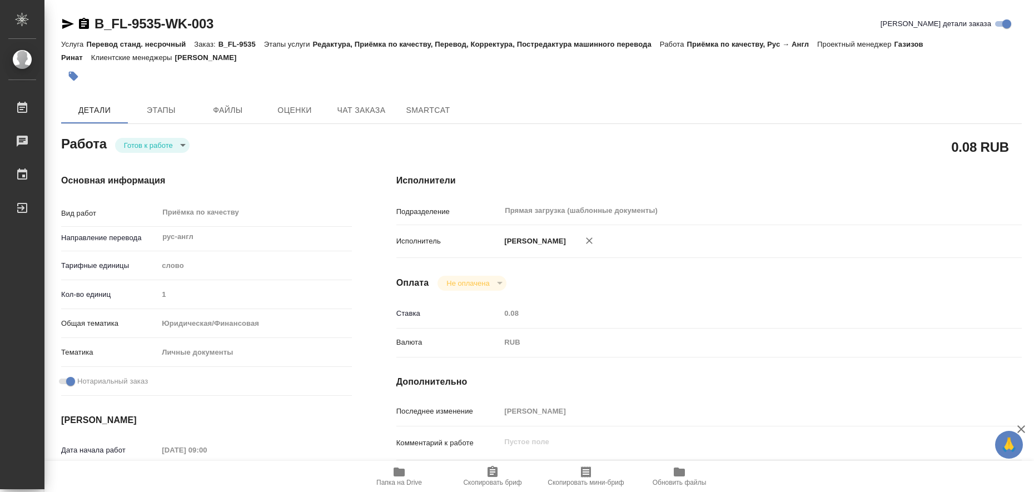
type textarea "x"
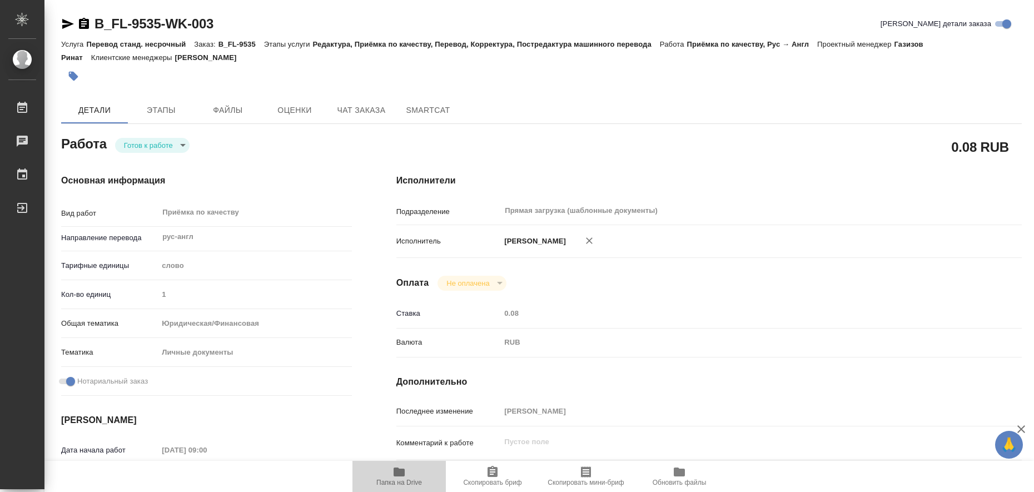
click at [399, 475] on icon "button" at bounding box center [399, 471] width 11 height 9
type textarea "x"
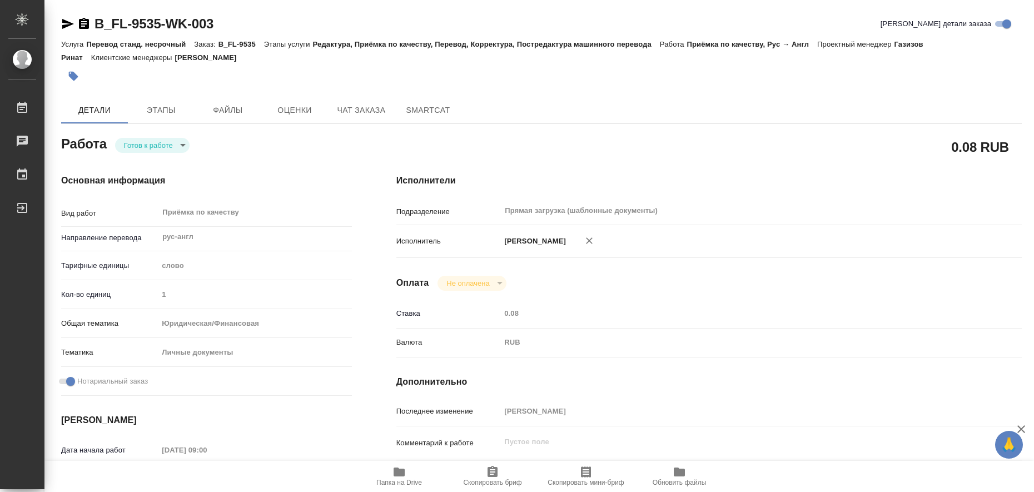
type textarea "x"
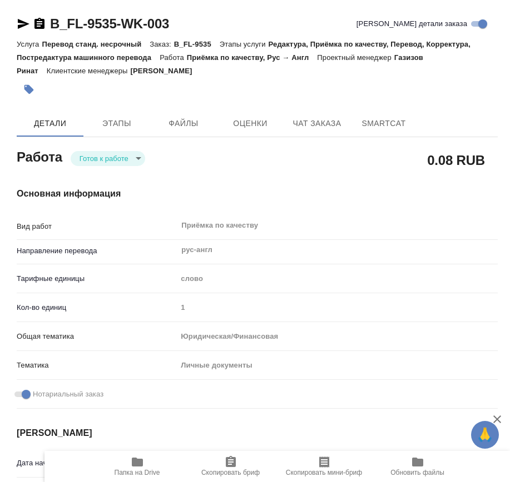
type textarea "x"
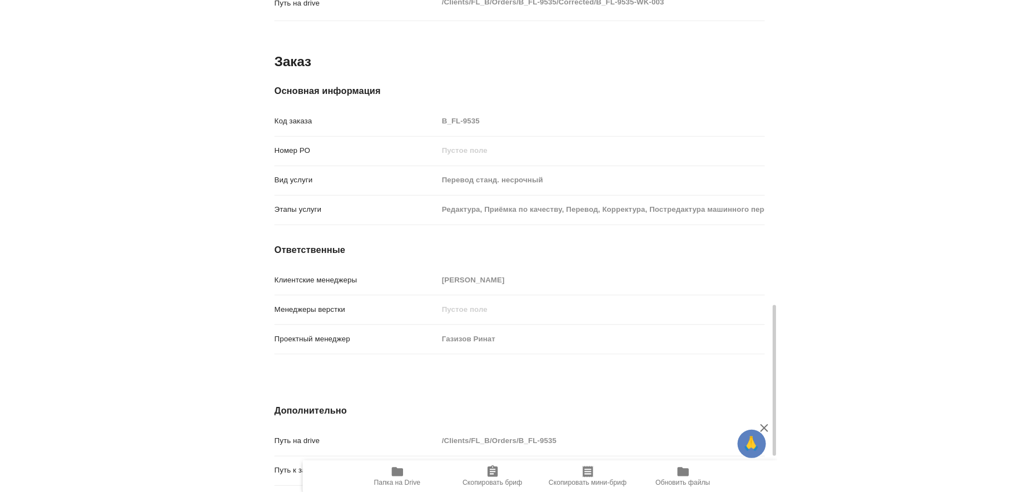
scroll to position [1088, 0]
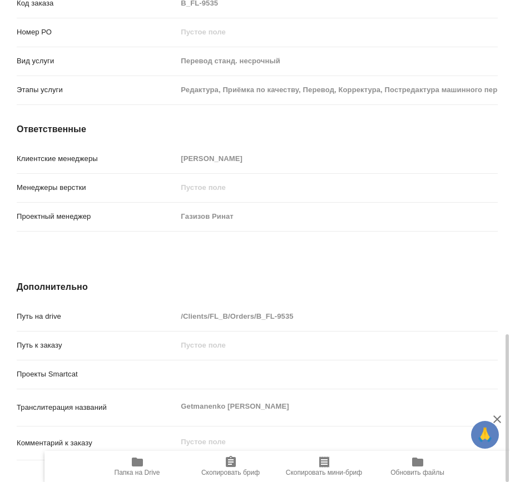
type textarea "x"
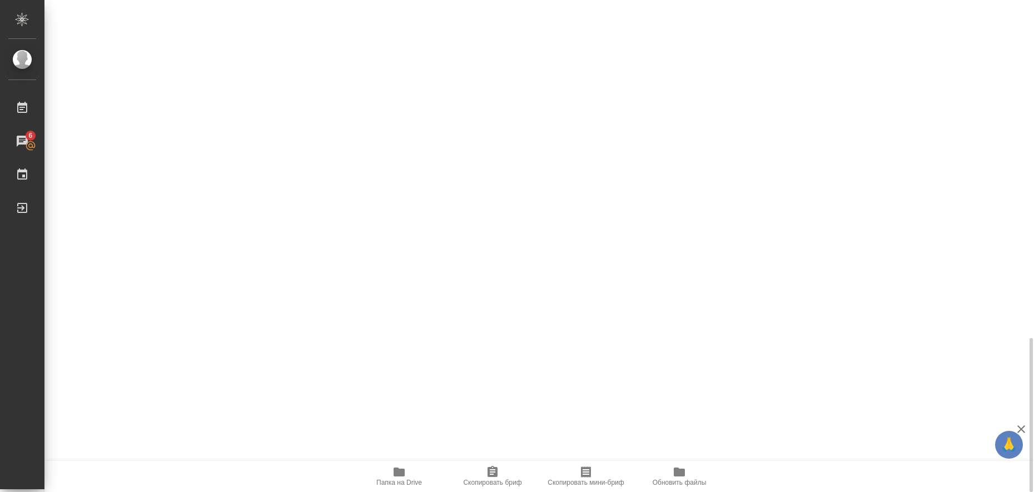
scroll to position [1079, 0]
type textarea "x"
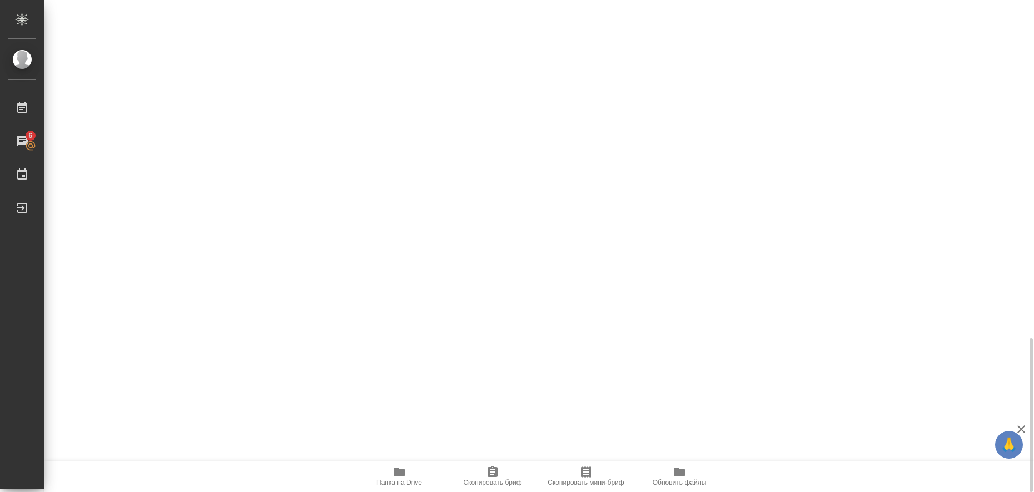
type textarea "x"
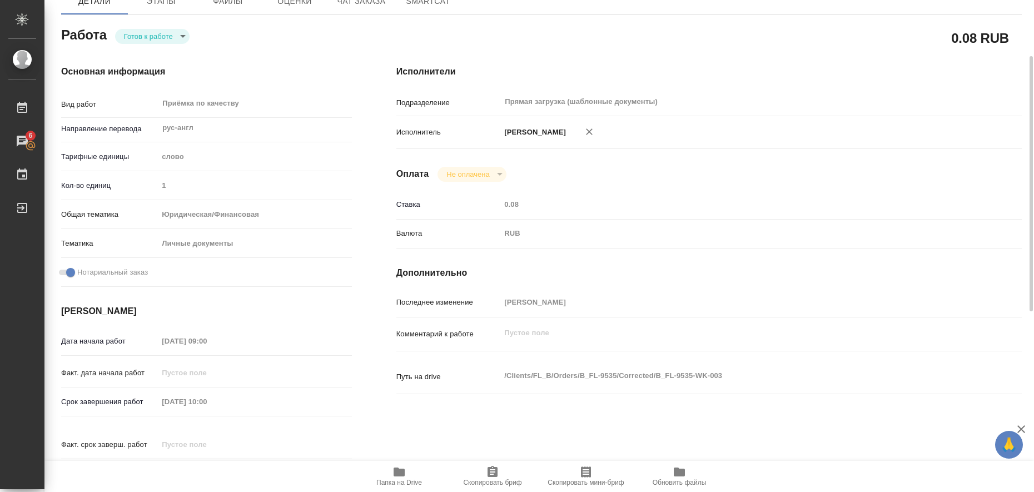
scroll to position [0, 0]
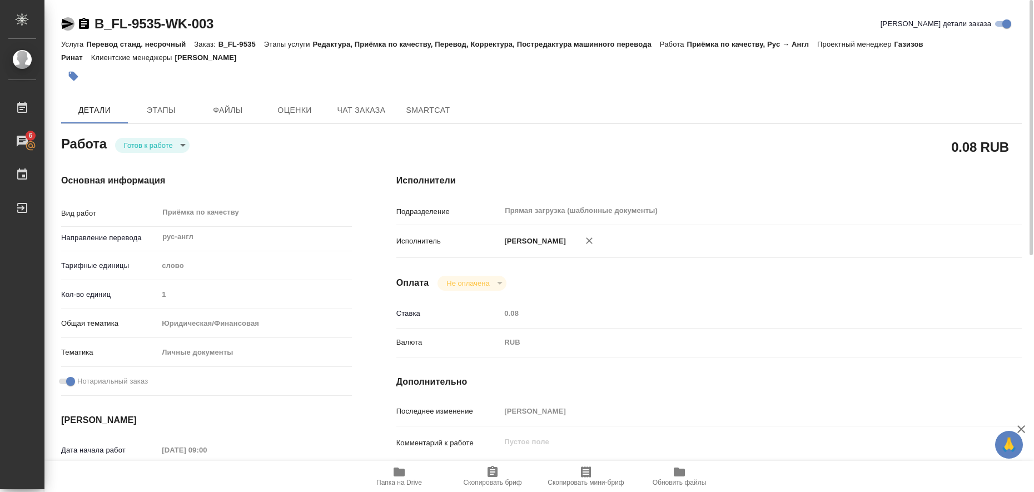
click at [66, 25] on icon "button" at bounding box center [68, 24] width 12 height 10
click at [82, 79] on button "button" at bounding box center [73, 76] width 24 height 24
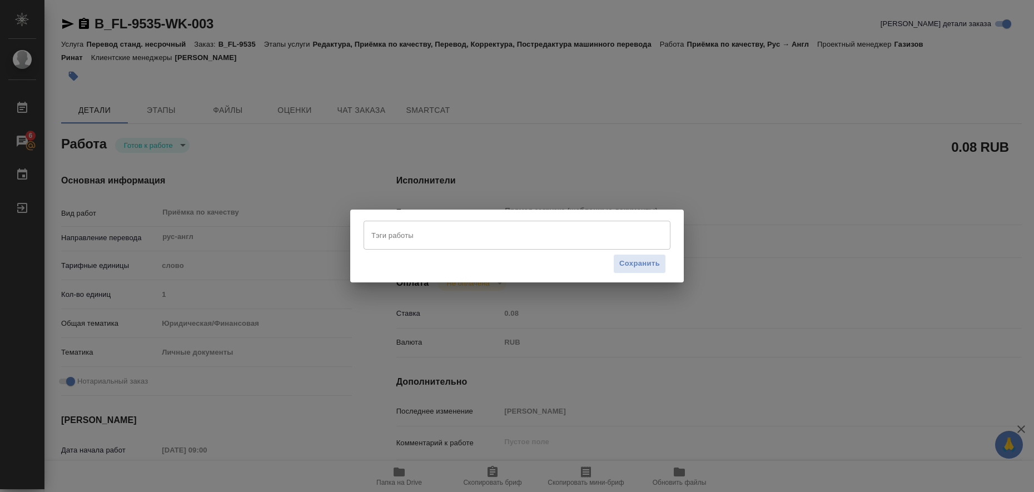
click at [388, 230] on input "Тэги работы" at bounding box center [507, 235] width 276 height 19
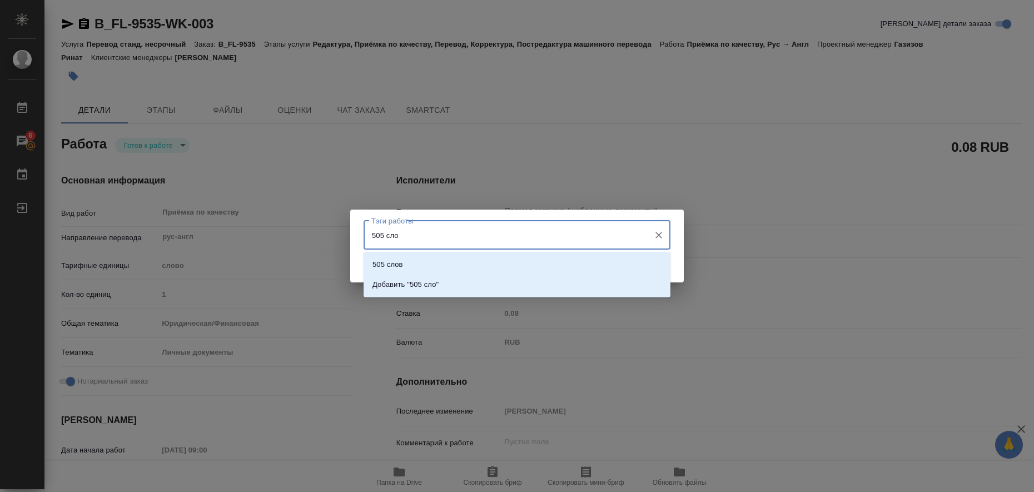
type input "505 слов"
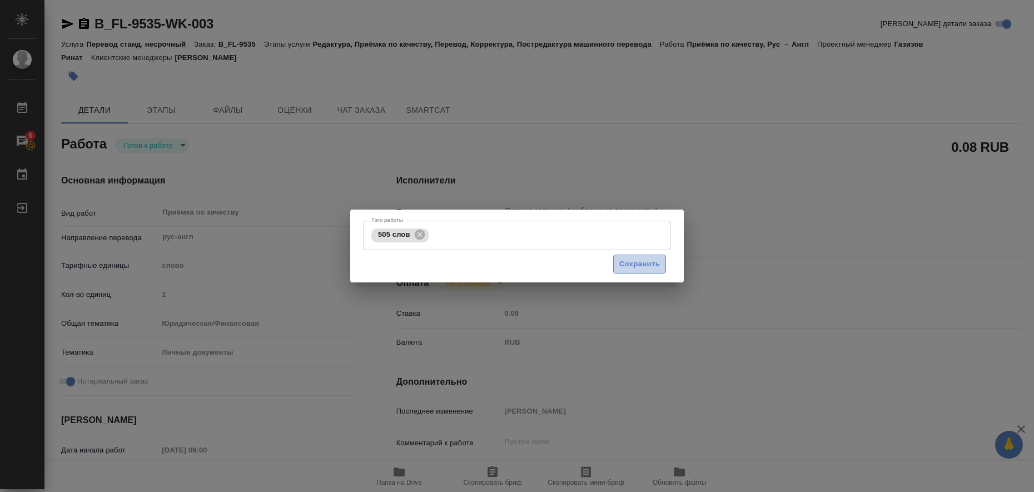
click at [631, 265] on span "Сохранить" at bounding box center [639, 264] width 41 height 13
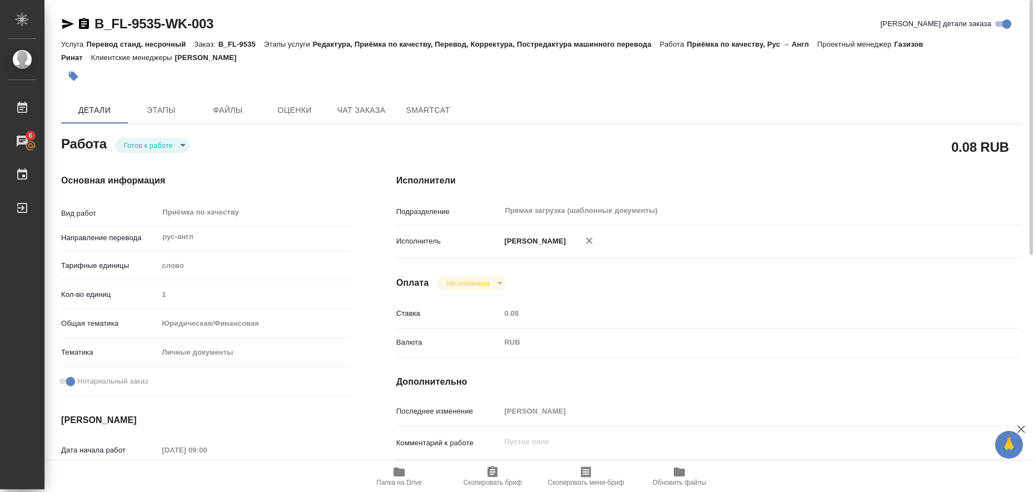
type input "readyForWork"
type textarea "Приёмка по качеству"
type textarea "x"
type input "рус-англ"
type input "5a8b1489cc6b4906c91bfd90"
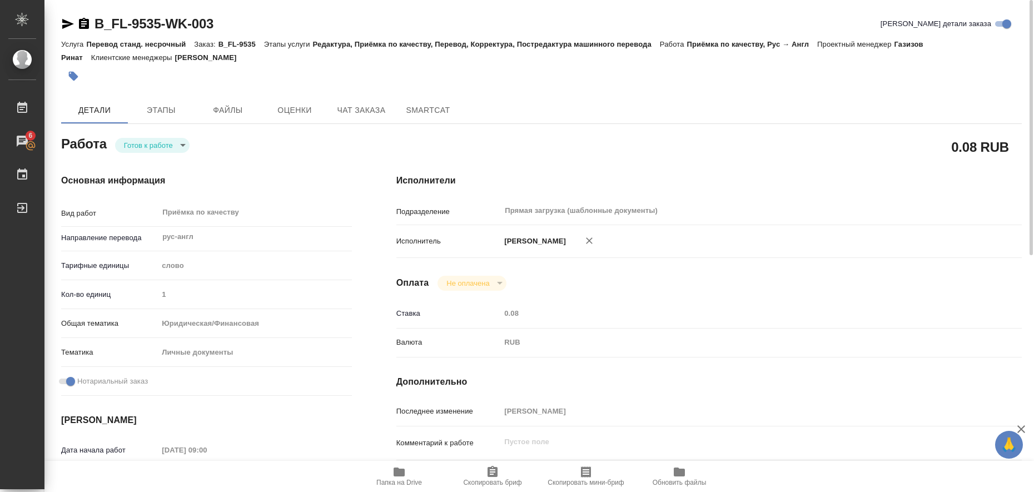
type input "1"
type input "yr-fn"
type input "5a8b8b956a9677013d343cfe"
checkbox input "true"
type input "[DATE] 09:00"
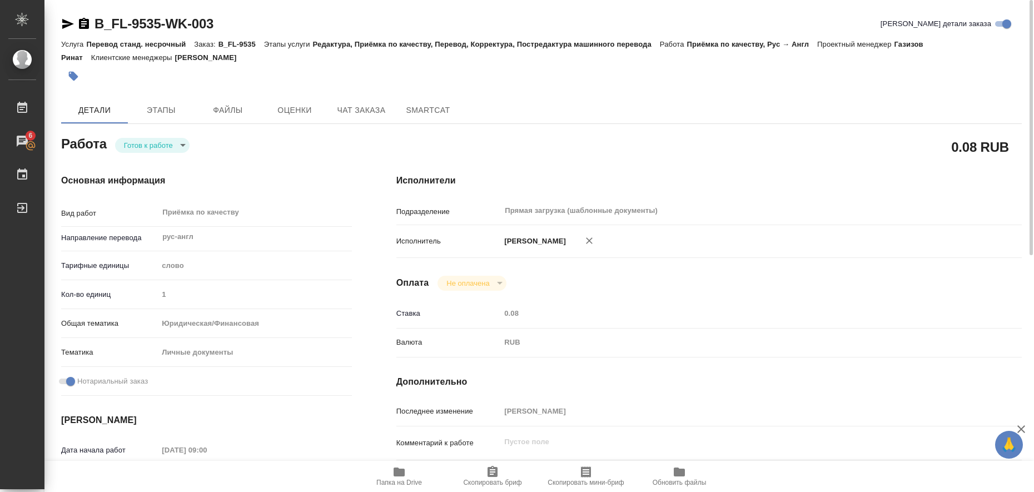
type input "[DATE] 10:00"
type input "Прямая загрузка (шаблонные документы)"
type input "notPayed"
type input "0.08"
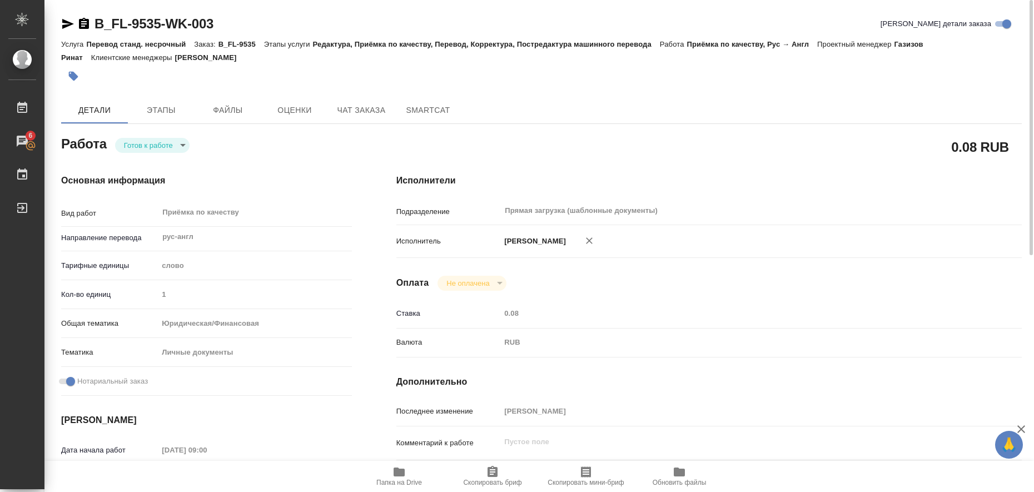
type input "RUB"
type input "[PERSON_NAME]"
type textarea "x"
type textarea "/Clients/FL_B/Orders/B_FL-9535/Corrected/B_FL-9535-WK-003"
type textarea "x"
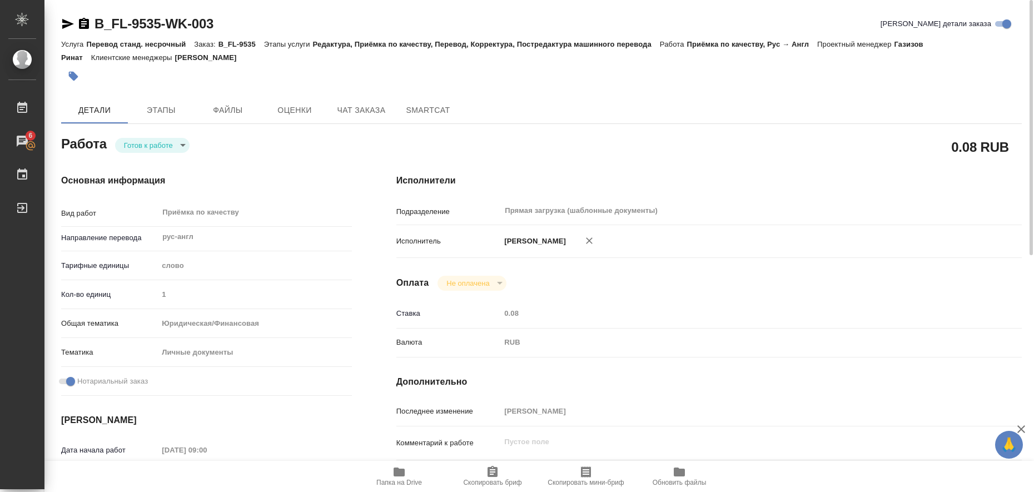
type input "B_FL-9535"
type input "Перевод станд. несрочный"
type input "Редактура, Приёмка по качеству, Перевод, Корректура, Постредактура машинного пе…"
type input "[PERSON_NAME]"
type input "/Clients/FL_B/Orders/B_FL-9535"
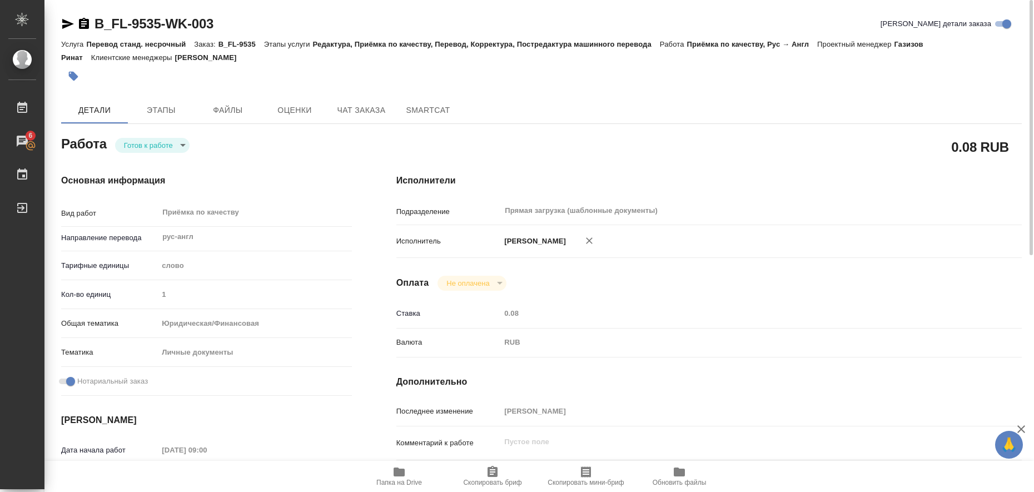
type textarea "Getmanenko [PERSON_NAME]"
type textarea "x"
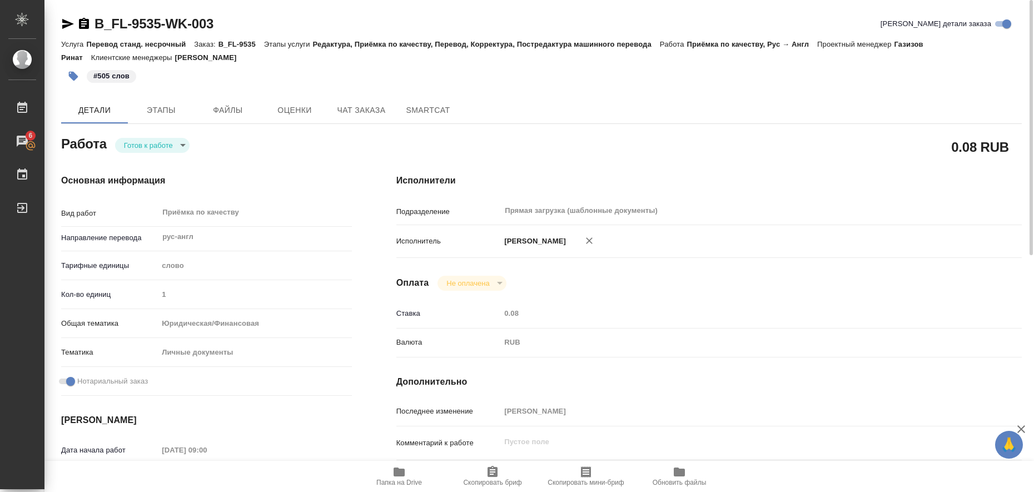
type textarea "x"
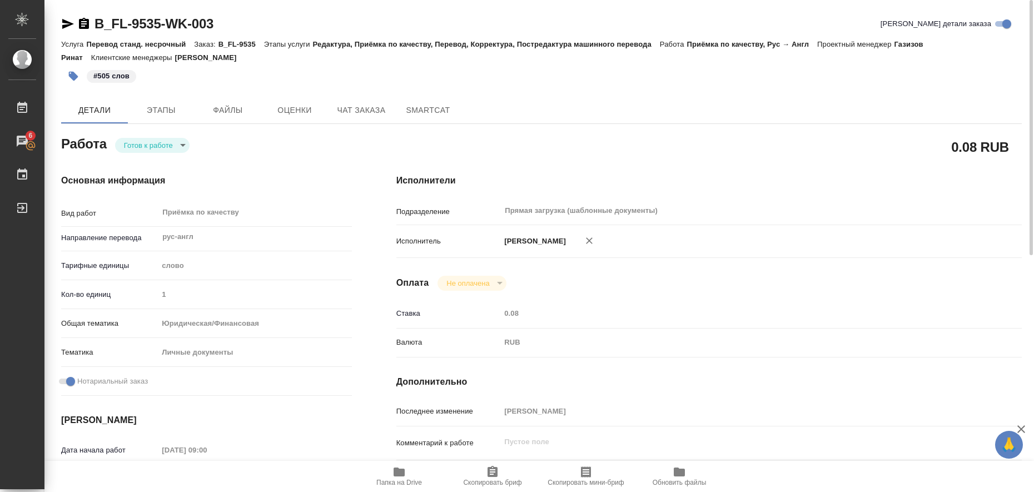
type textarea "x"
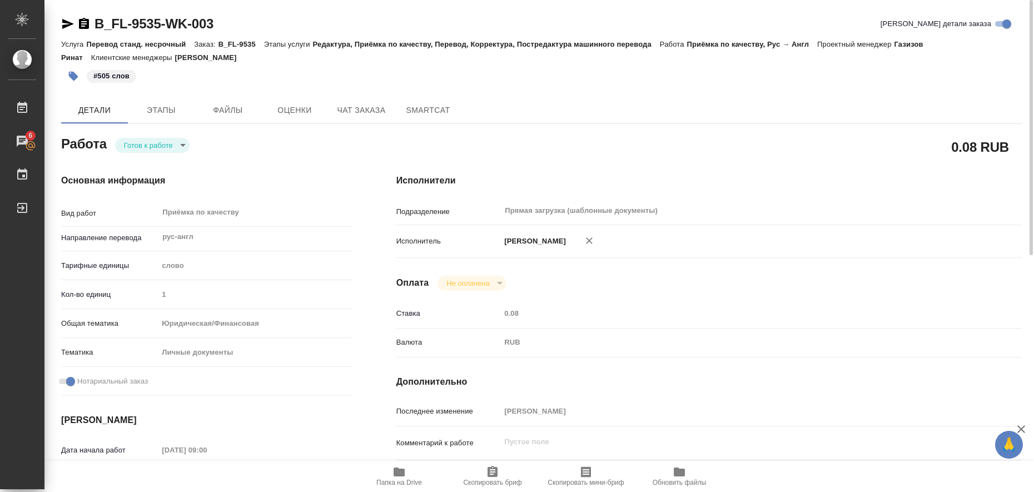
type textarea "x"
click at [183, 148] on body "🙏 .cls-1 fill:#fff; AWATERA [PERSON_NAME] [PERSON_NAME] 6 Чаты График Выйти B_F…" at bounding box center [517, 246] width 1034 height 492
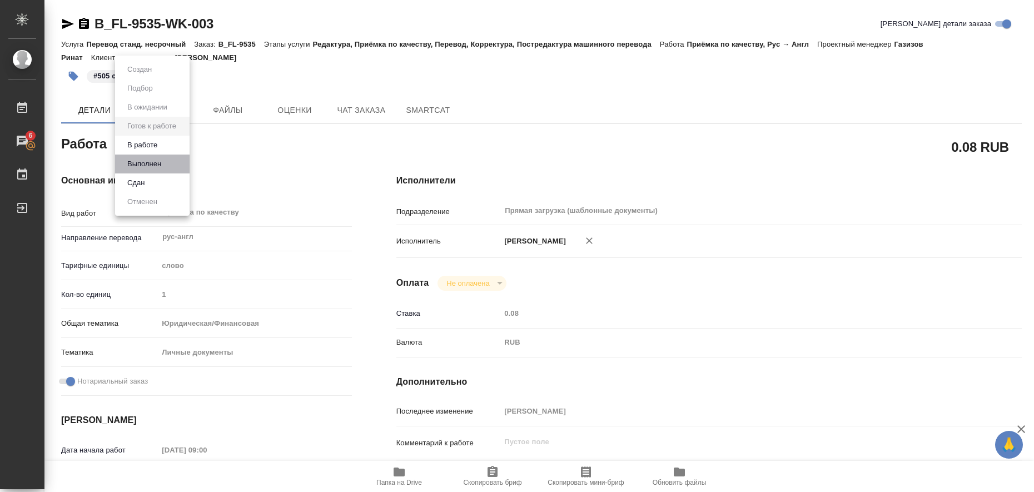
click at [170, 162] on li "Выполнен" at bounding box center [152, 164] width 74 height 19
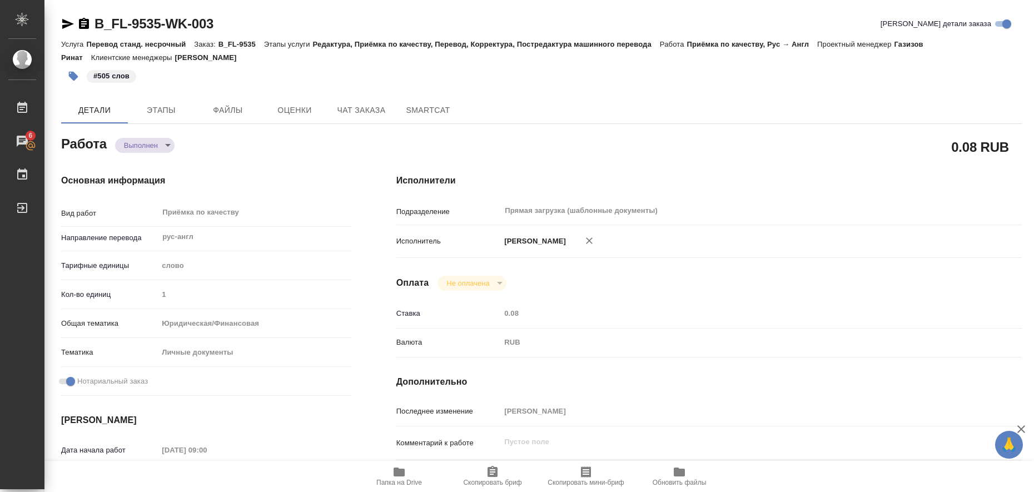
type textarea "x"
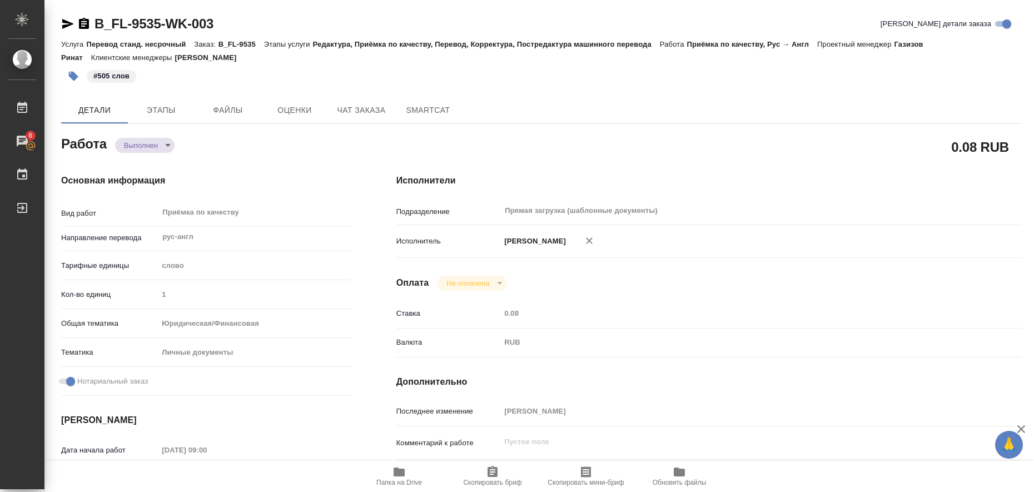
type textarea "x"
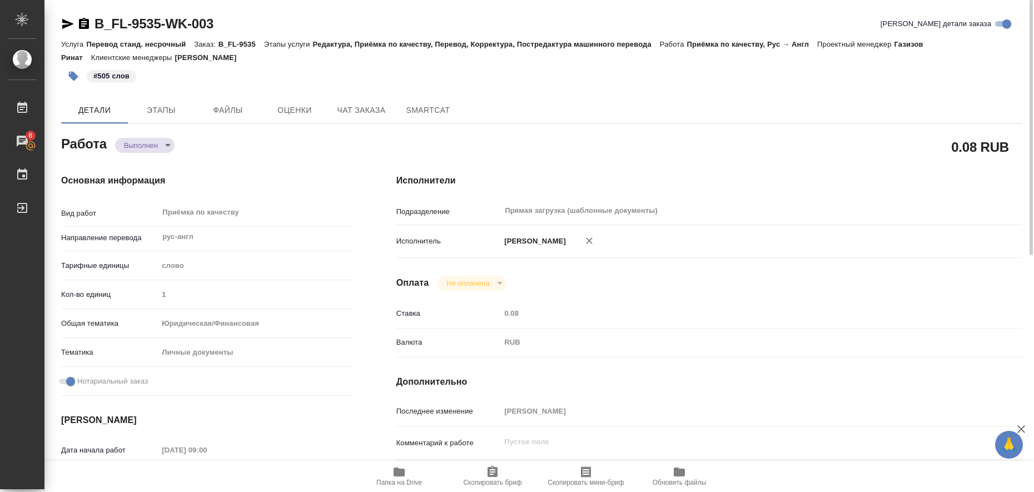
type textarea "x"
